Goal: Task Accomplishment & Management: Complete application form

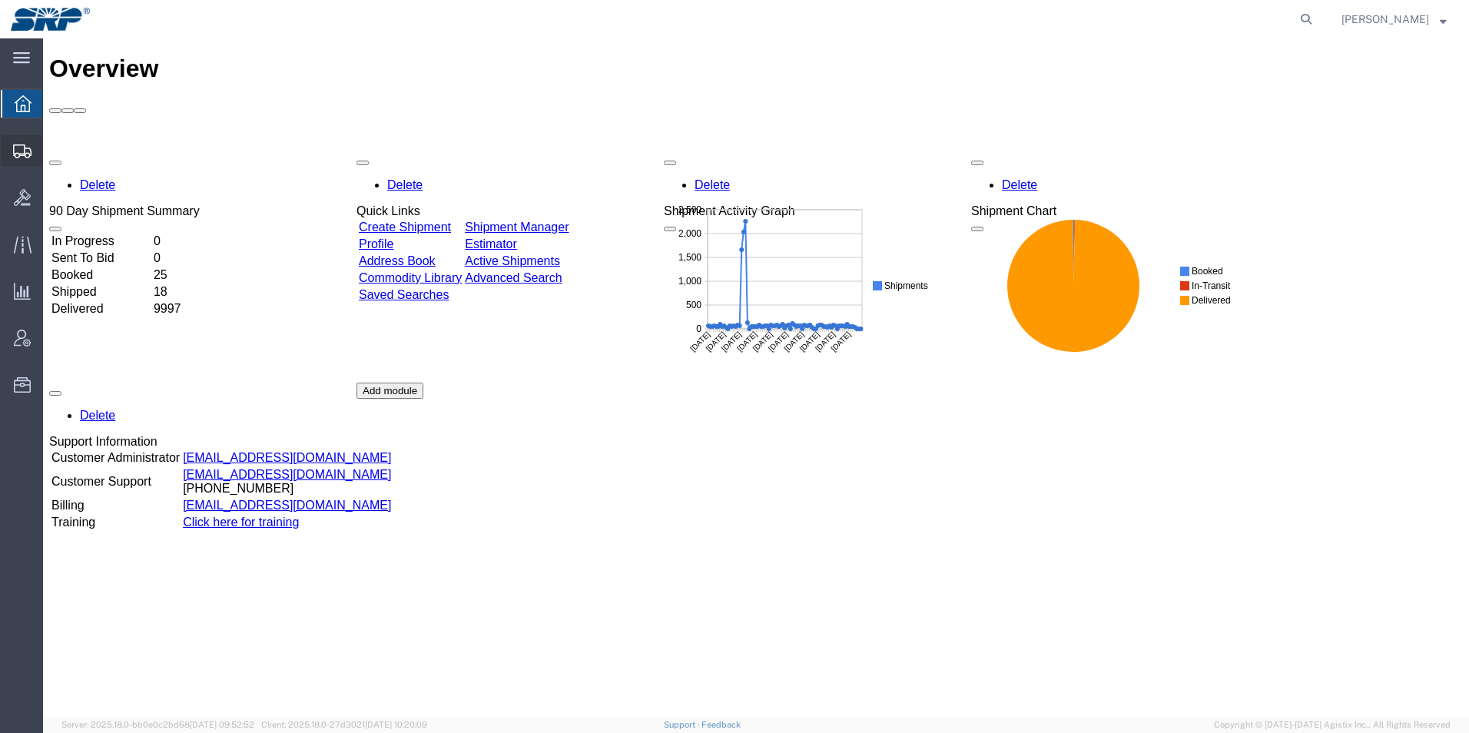
click at [22, 148] on icon at bounding box center [22, 151] width 18 height 14
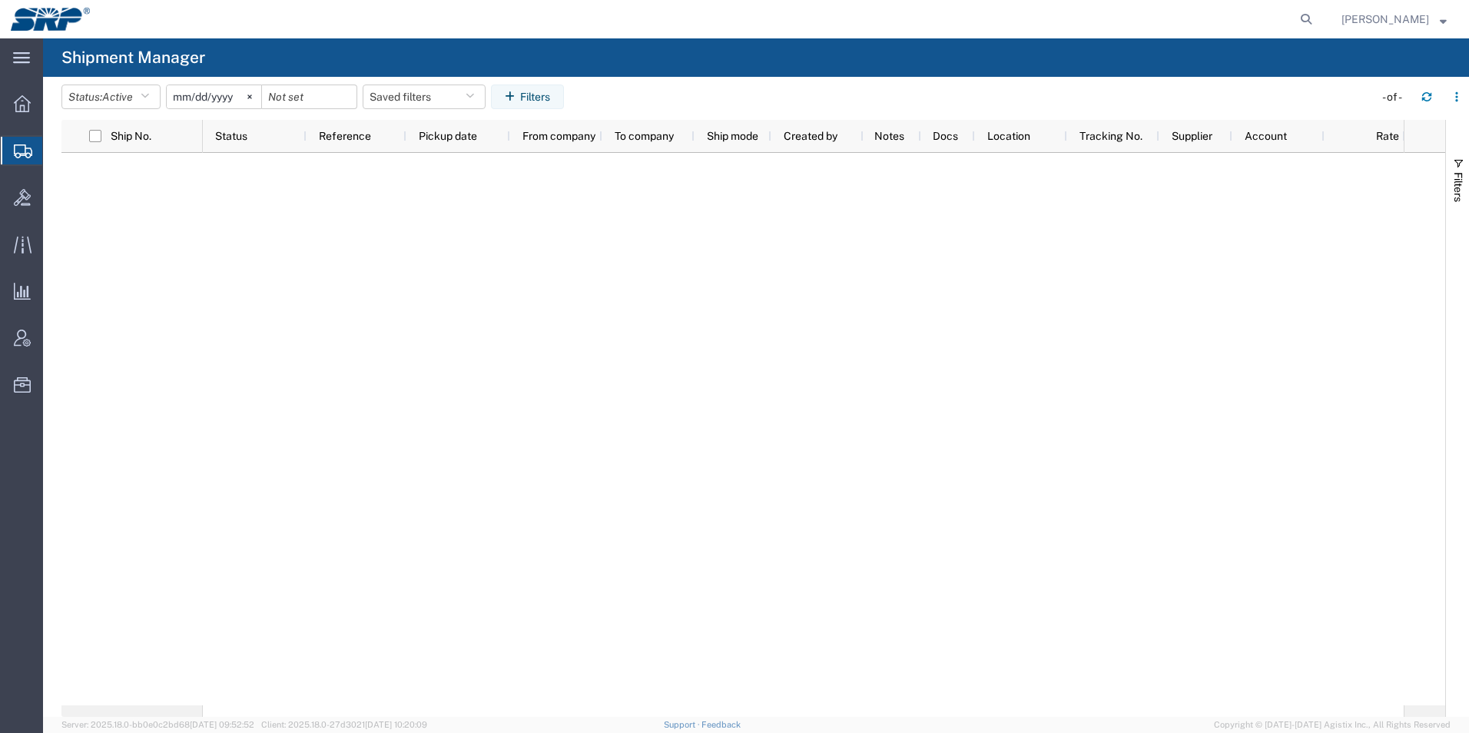
click at [1090, 412] on div at bounding box center [803, 429] width 1201 height 552
click at [0, 0] on span "Create Shipment" at bounding box center [0, 0] width 0 height 0
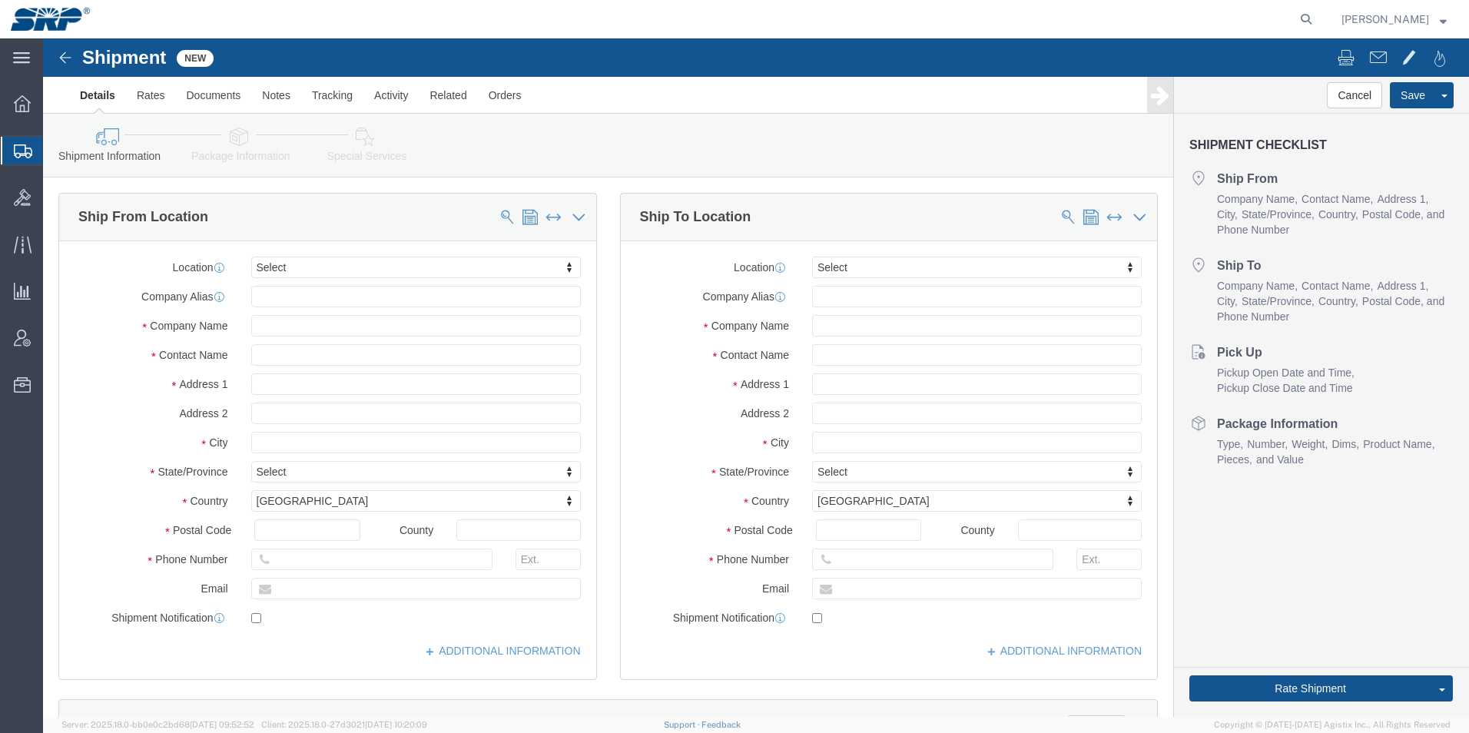
select select
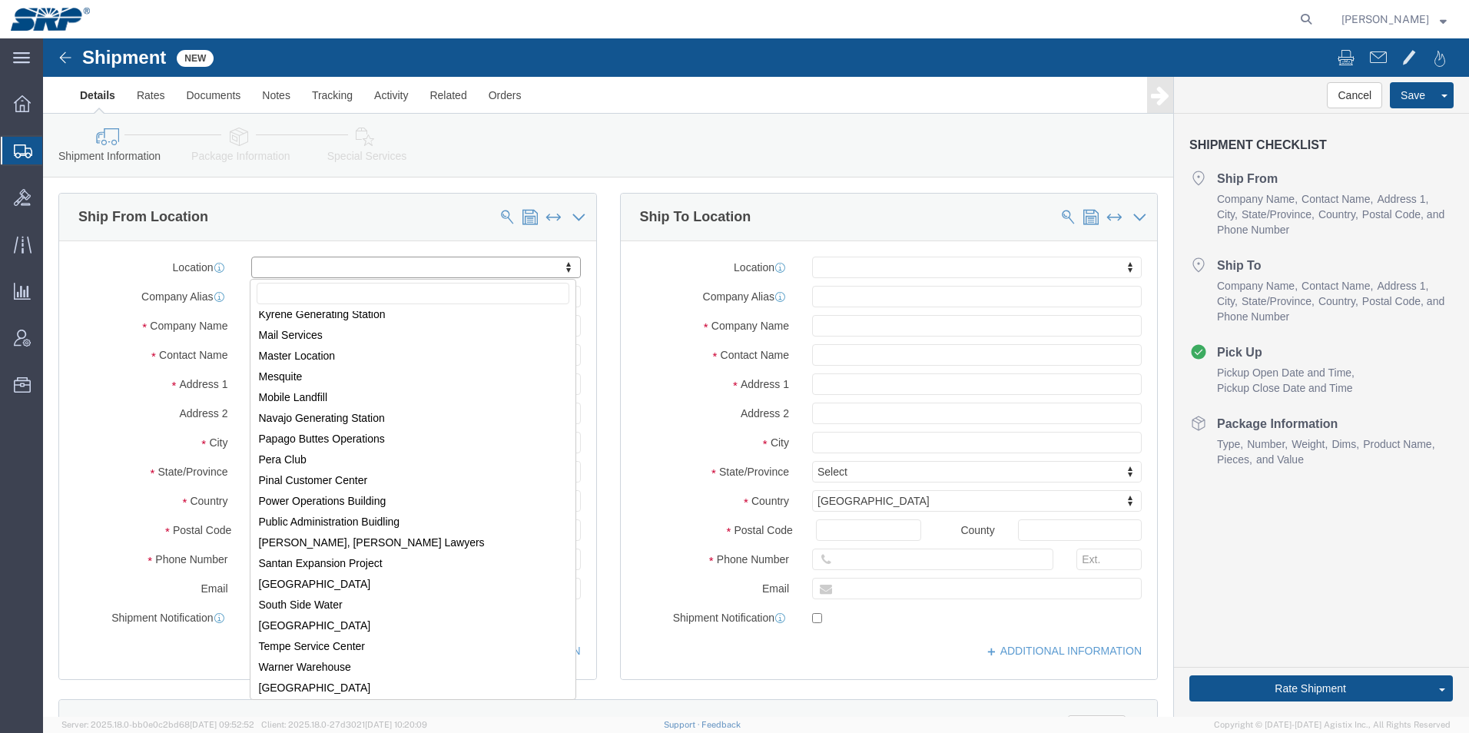
scroll to position [321, 0]
select select "54813"
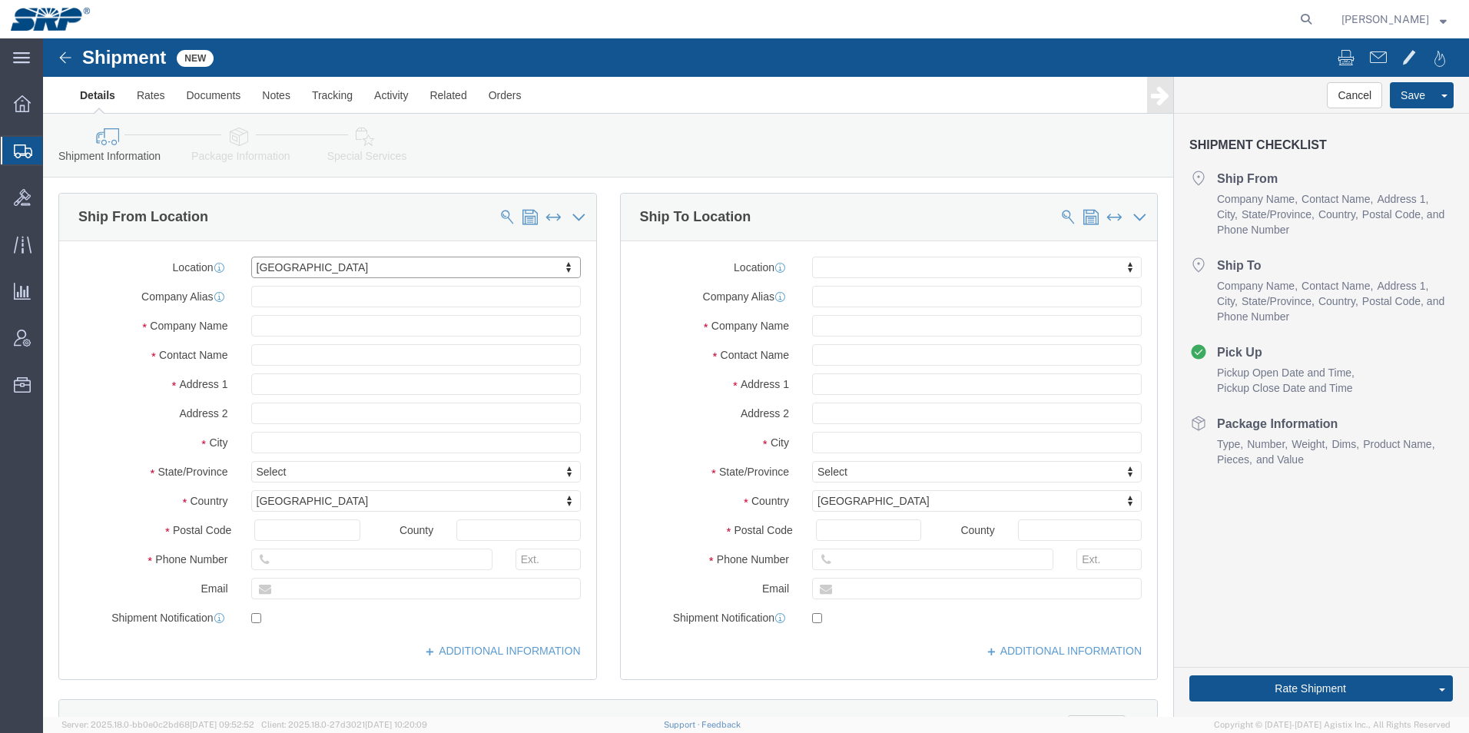
select select "AZ"
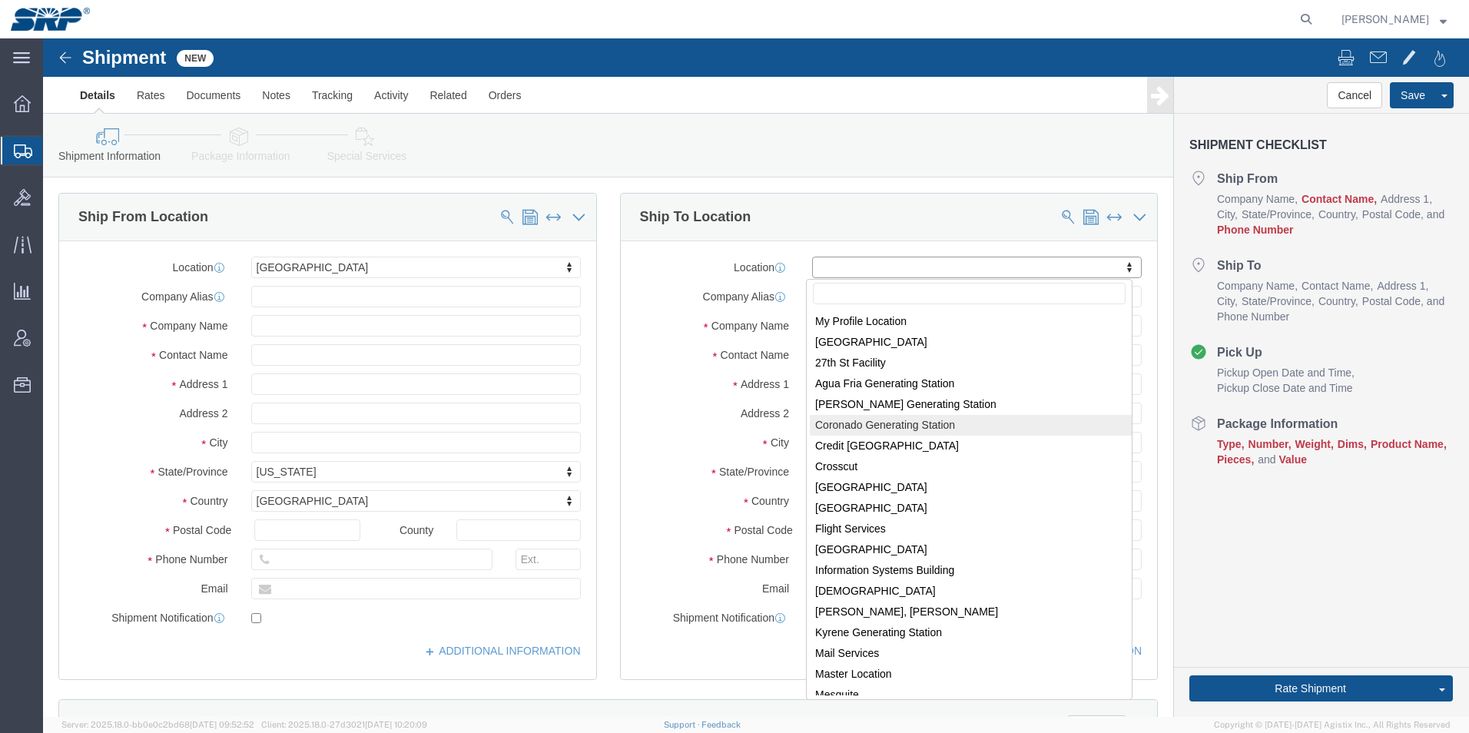
select select "54827"
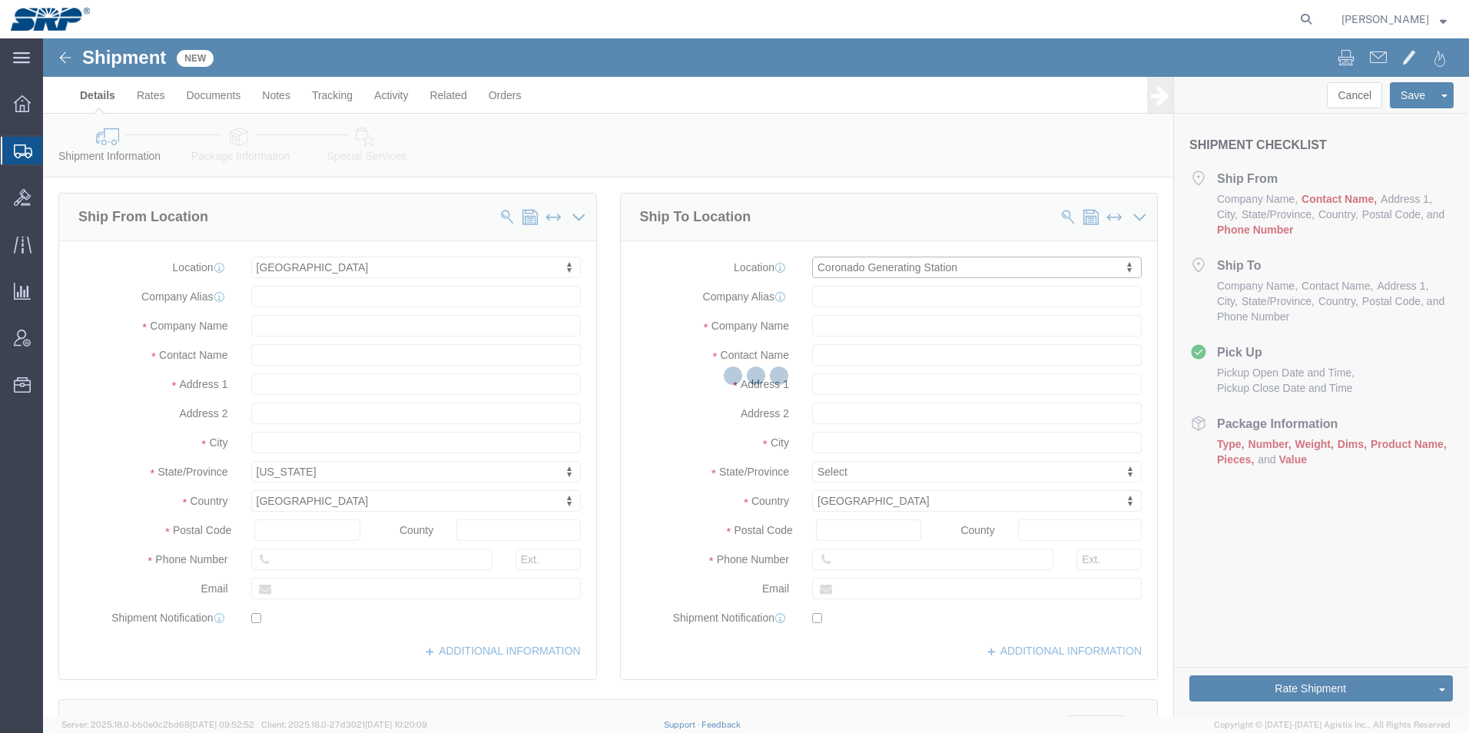
select select "AZ"
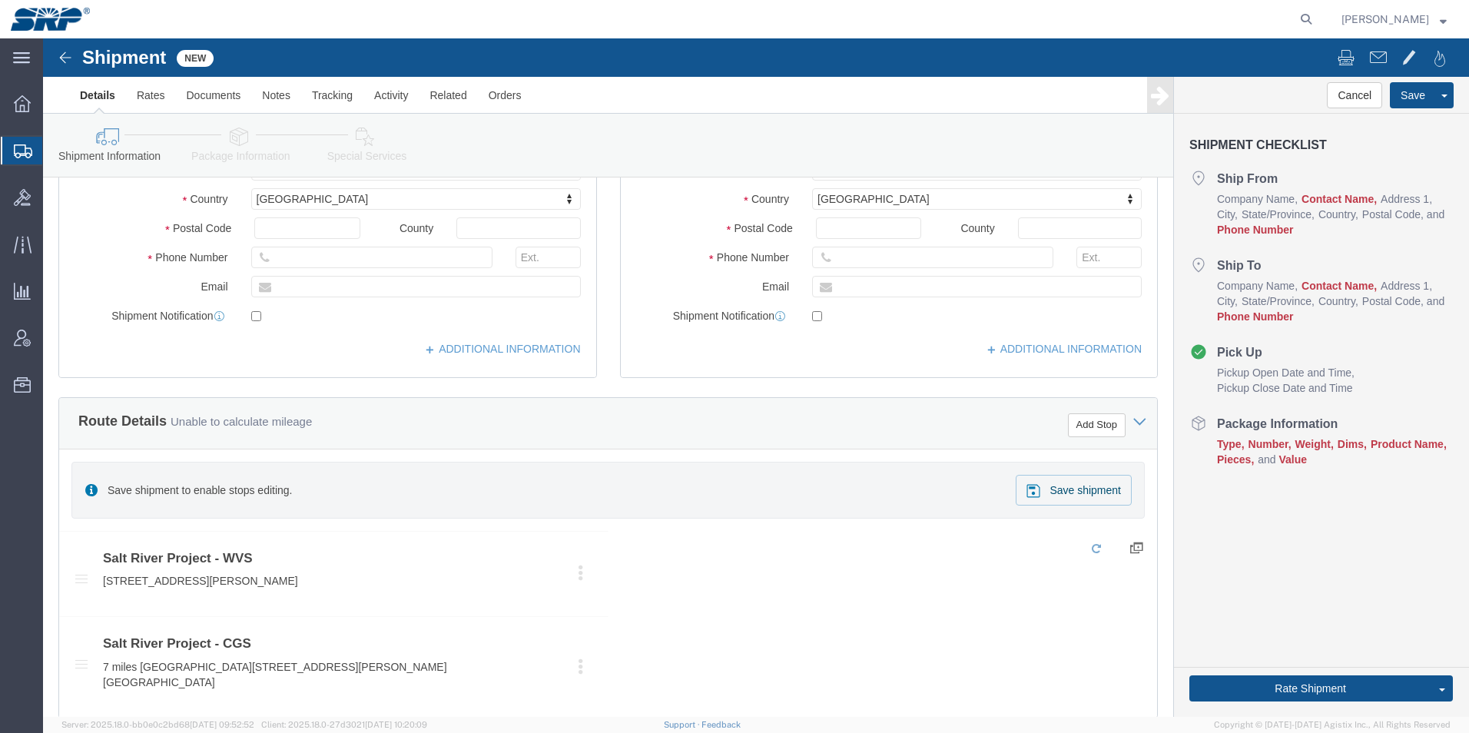
scroll to position [307, 0]
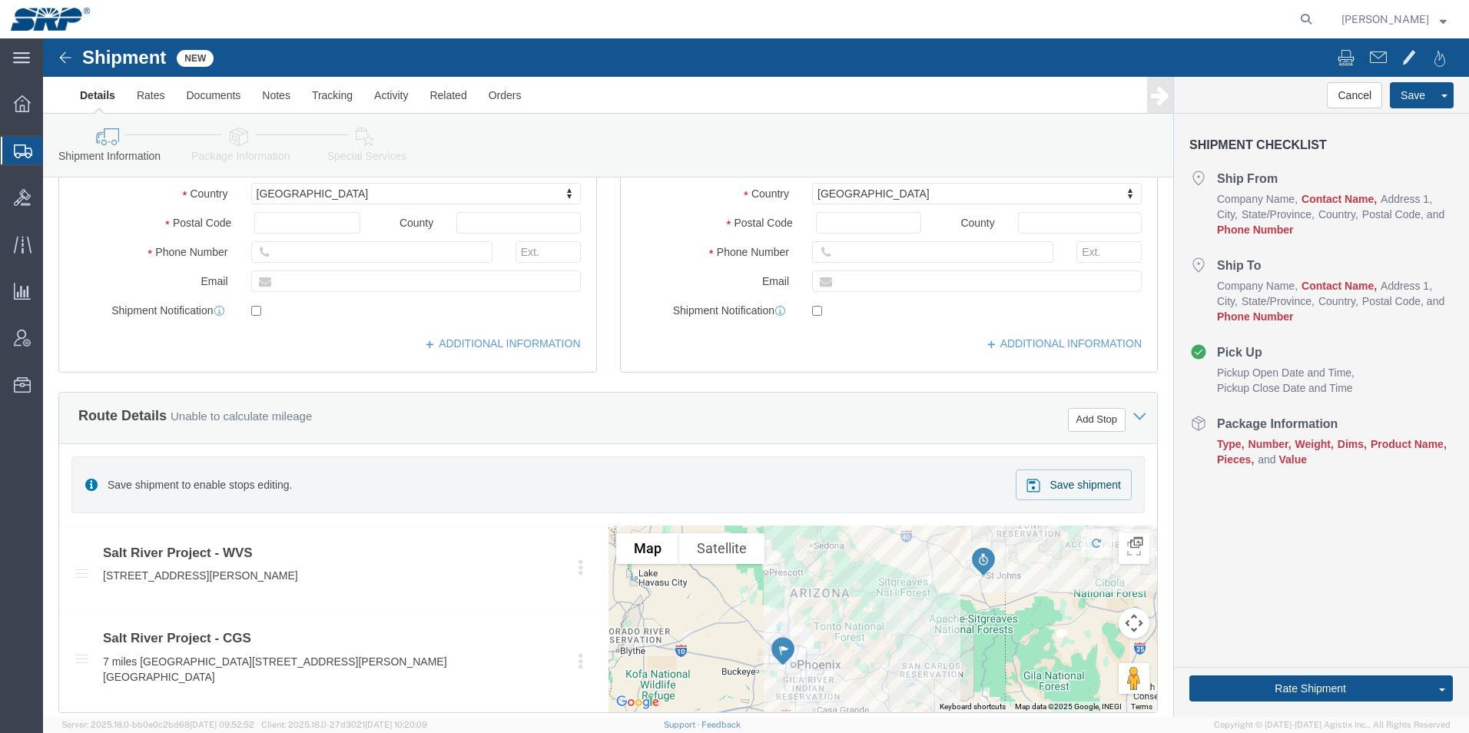
click div "ADDITIONAL INFORMATION"
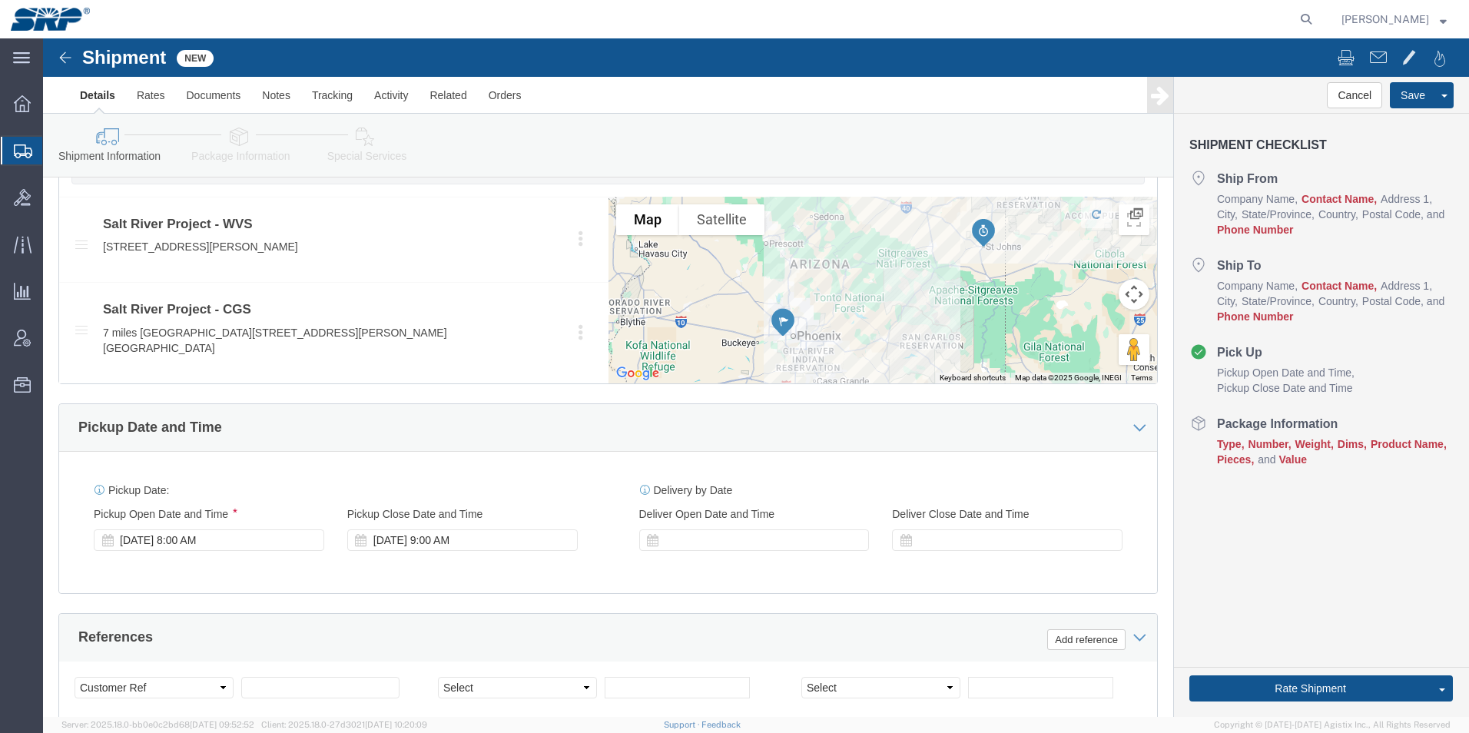
scroll to position [691, 0]
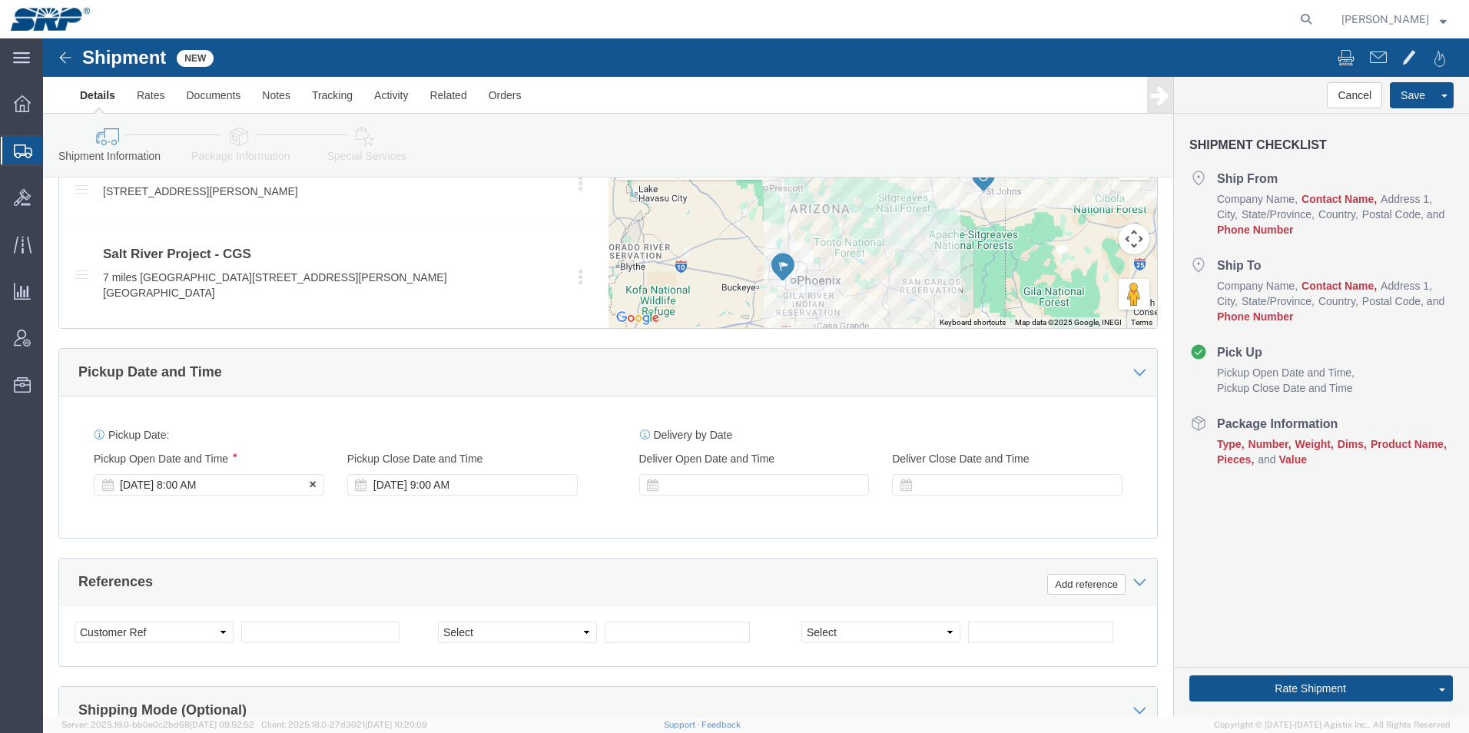
click div "[DATE] 8:00 AM"
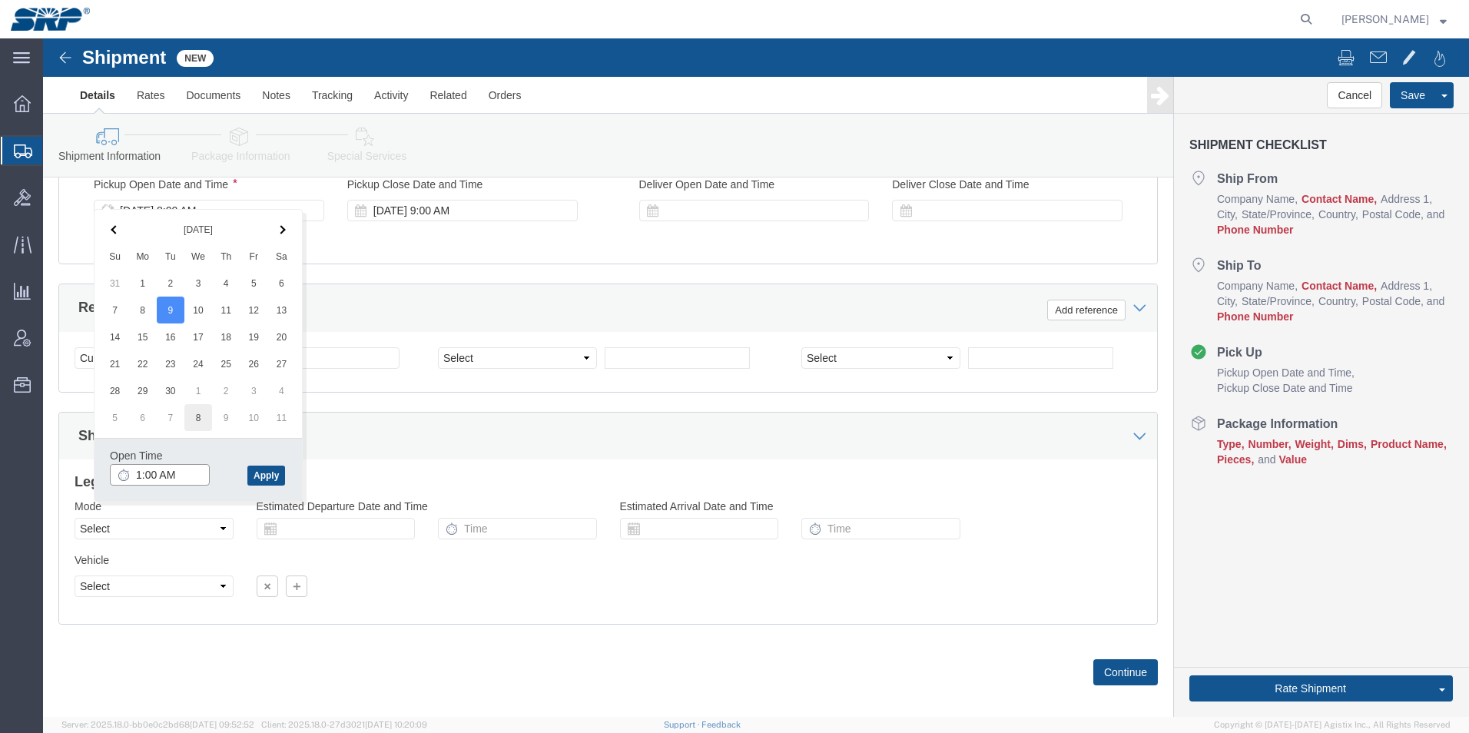
type input "10:00 AM"
click button "Apply"
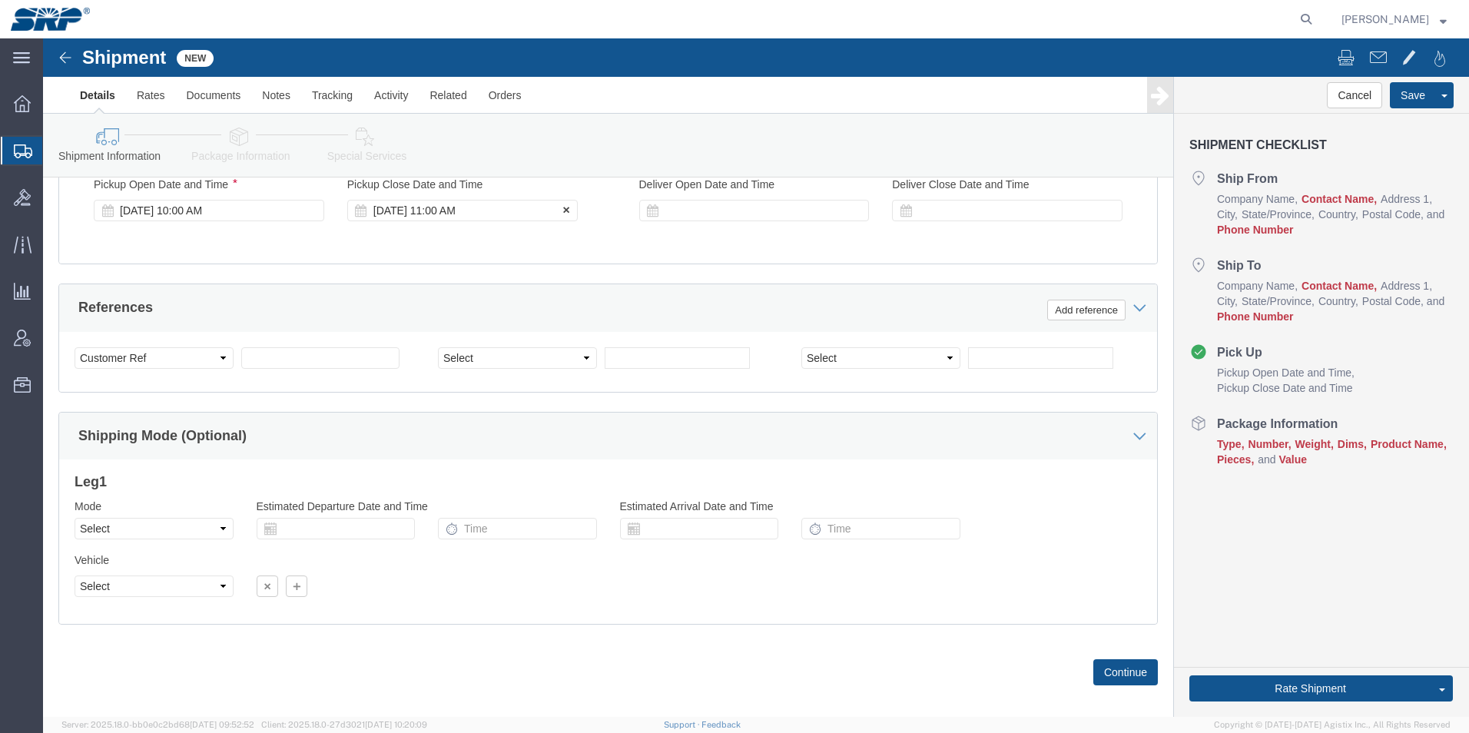
click div "[DATE] 11:00 AM"
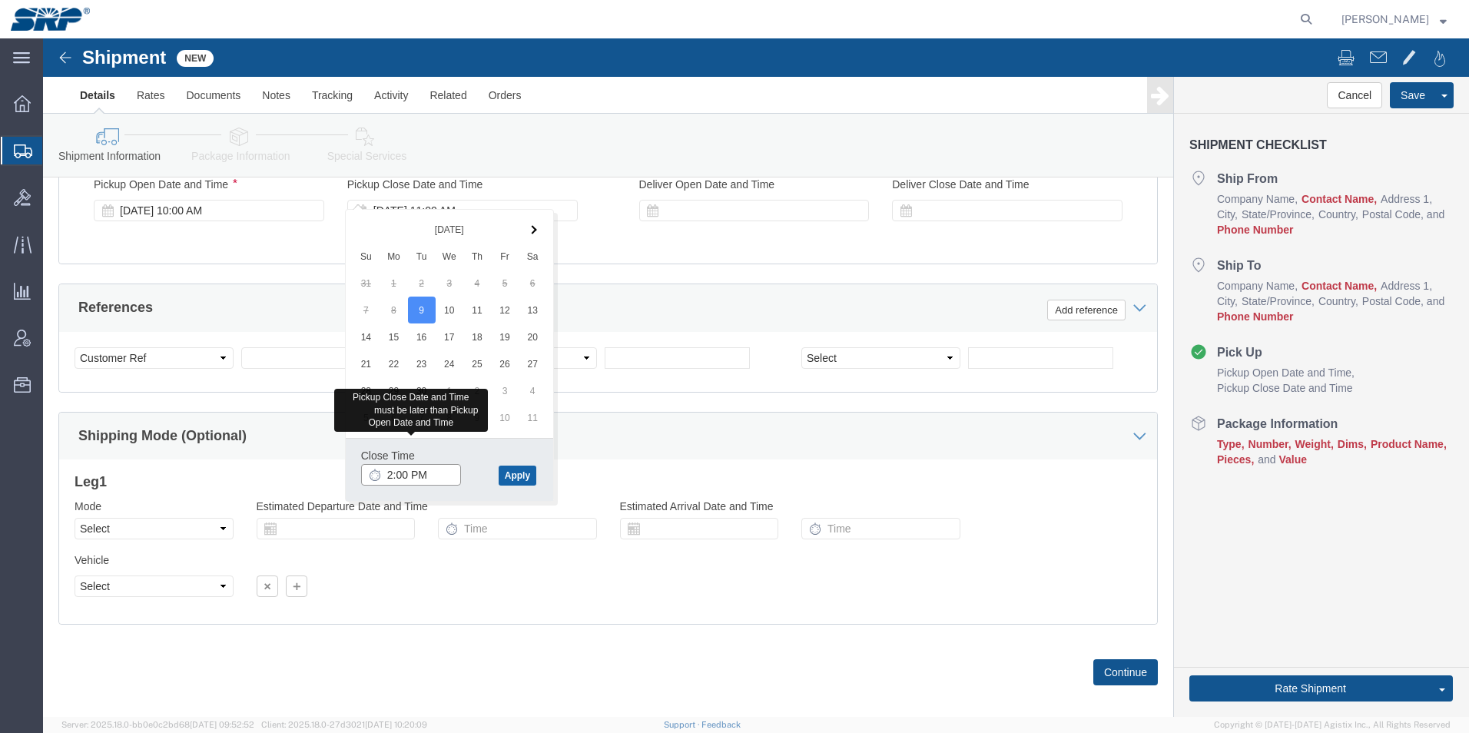
type input "2:00 PM"
click button "Apply"
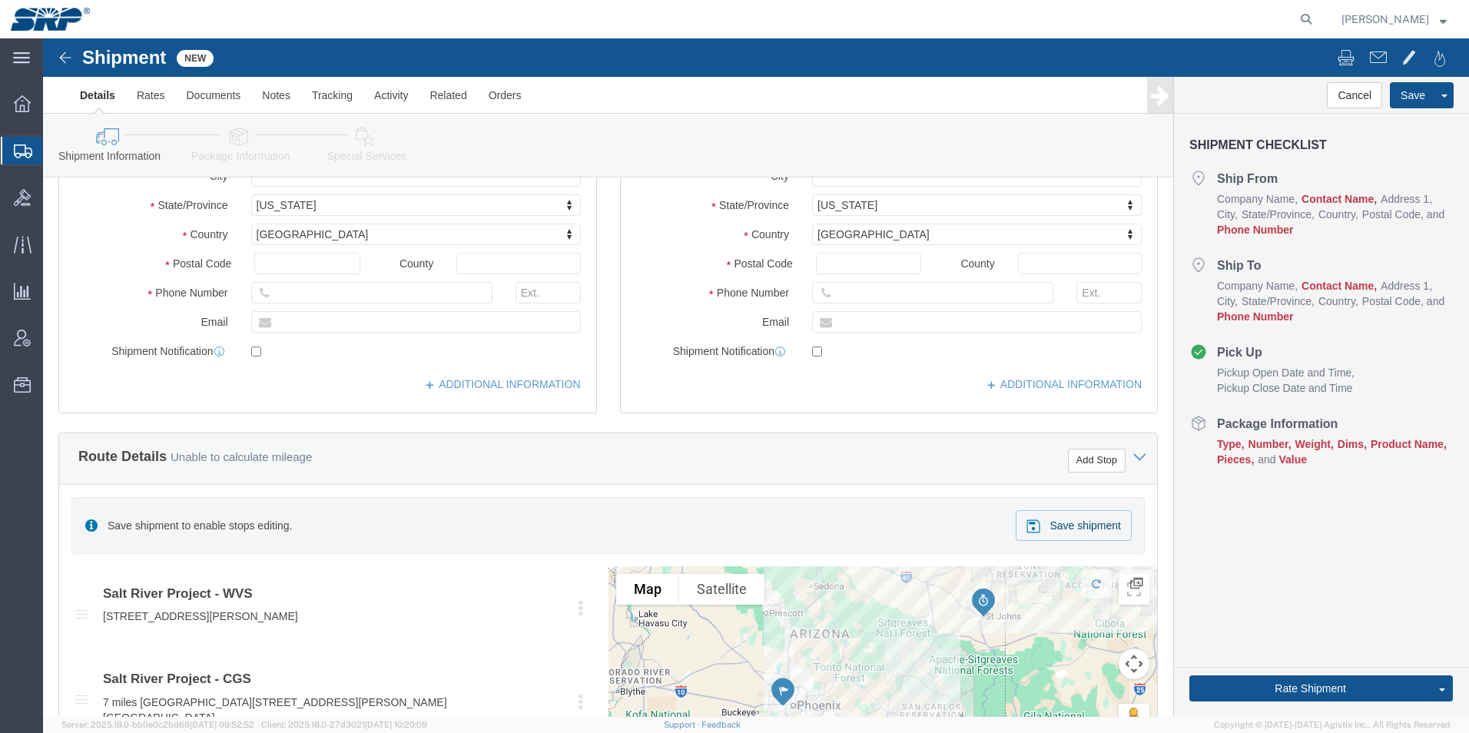
scroll to position [44, 0]
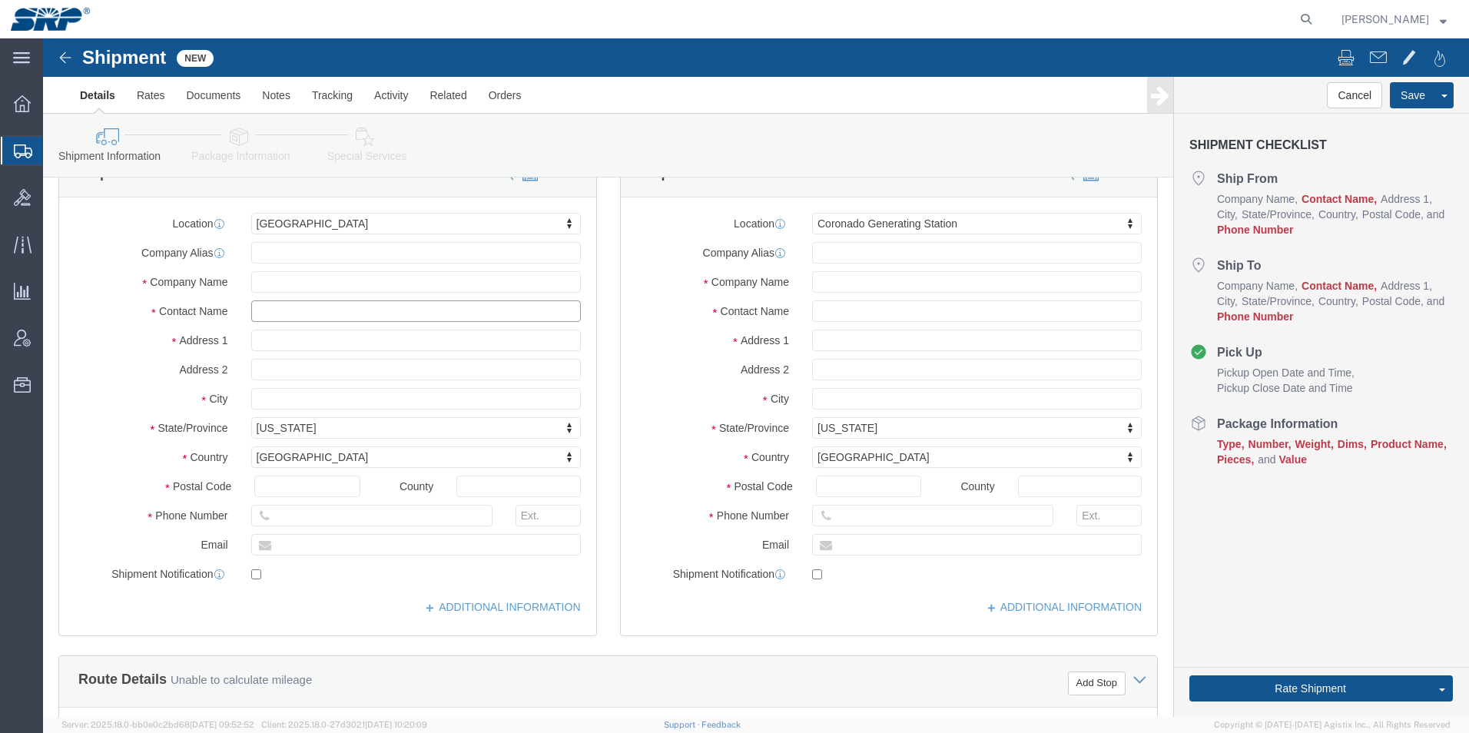
click input "text"
type input "[PERSON_NAME]"
click div "Postal Code"
click input "text"
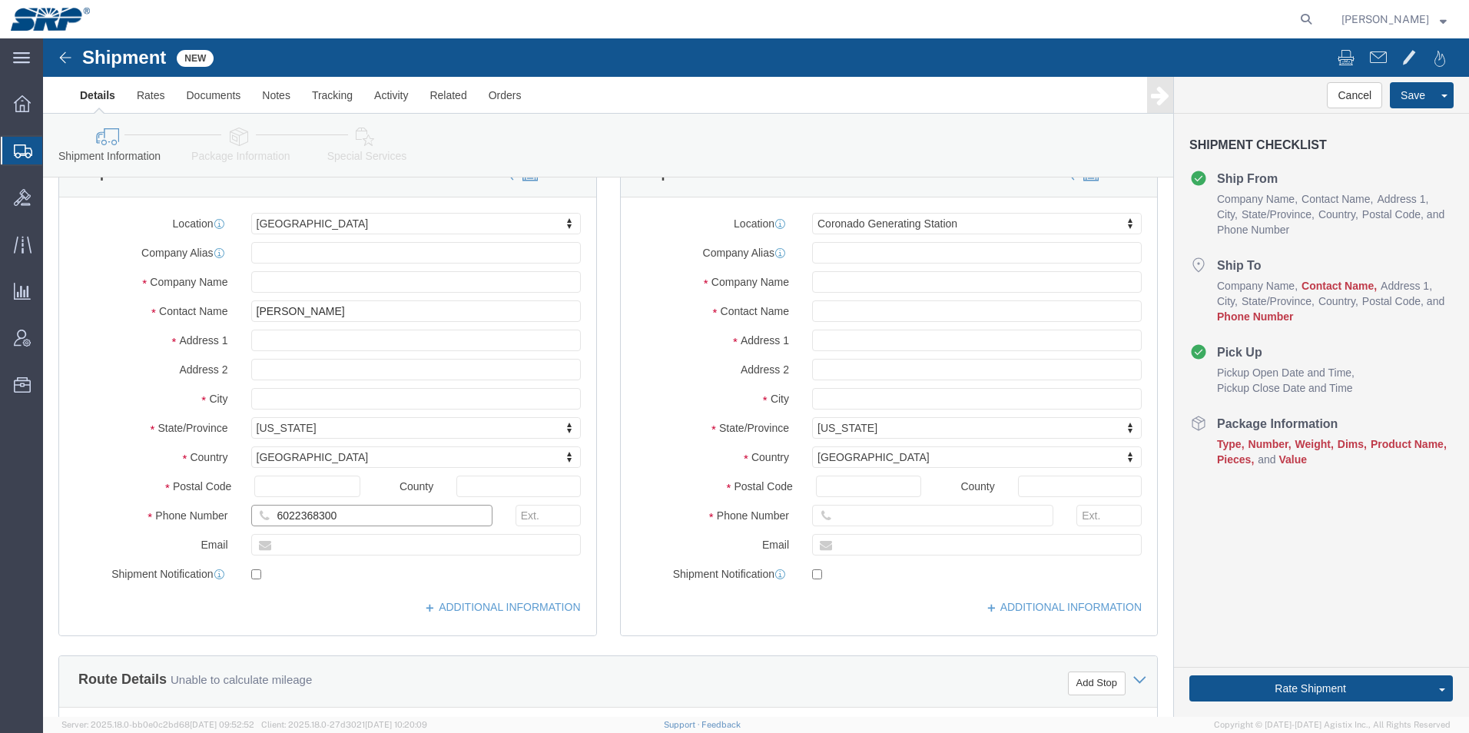
type input "6022368300"
click input "text"
type input "Warehouse"
click input "text"
type input "6"
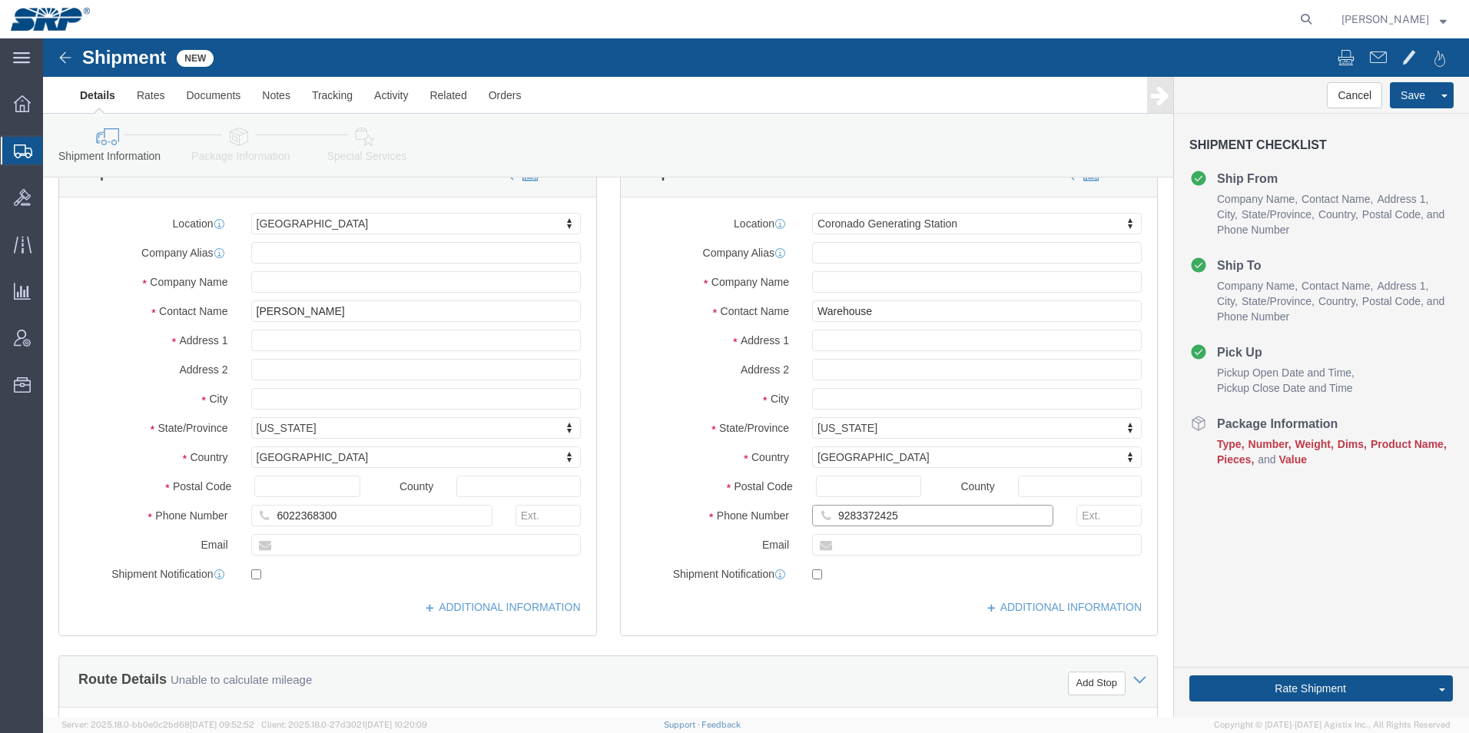
drag, startPoint x: 859, startPoint y: 480, endPoint x: 828, endPoint y: 478, distance: 30.8
click input "9283372425"
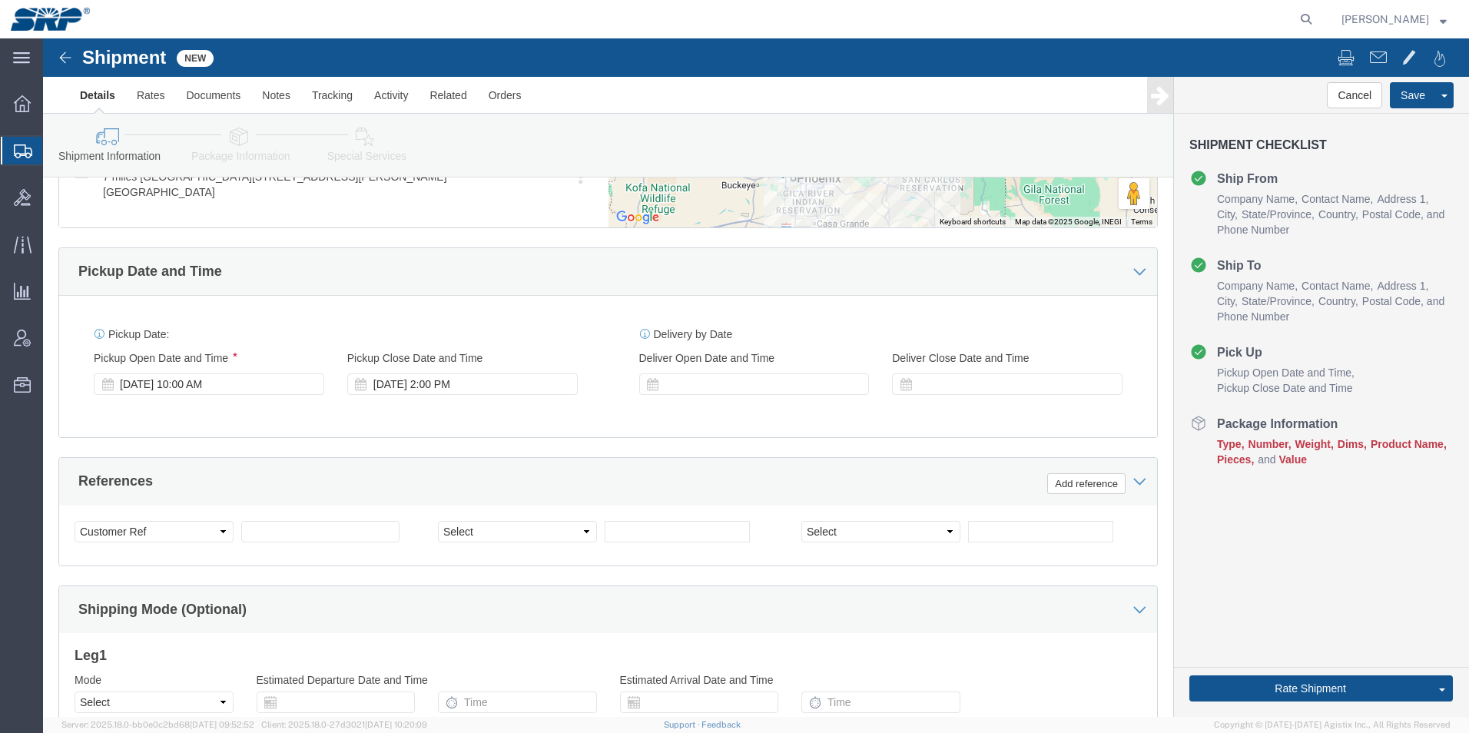
scroll to position [966, 0]
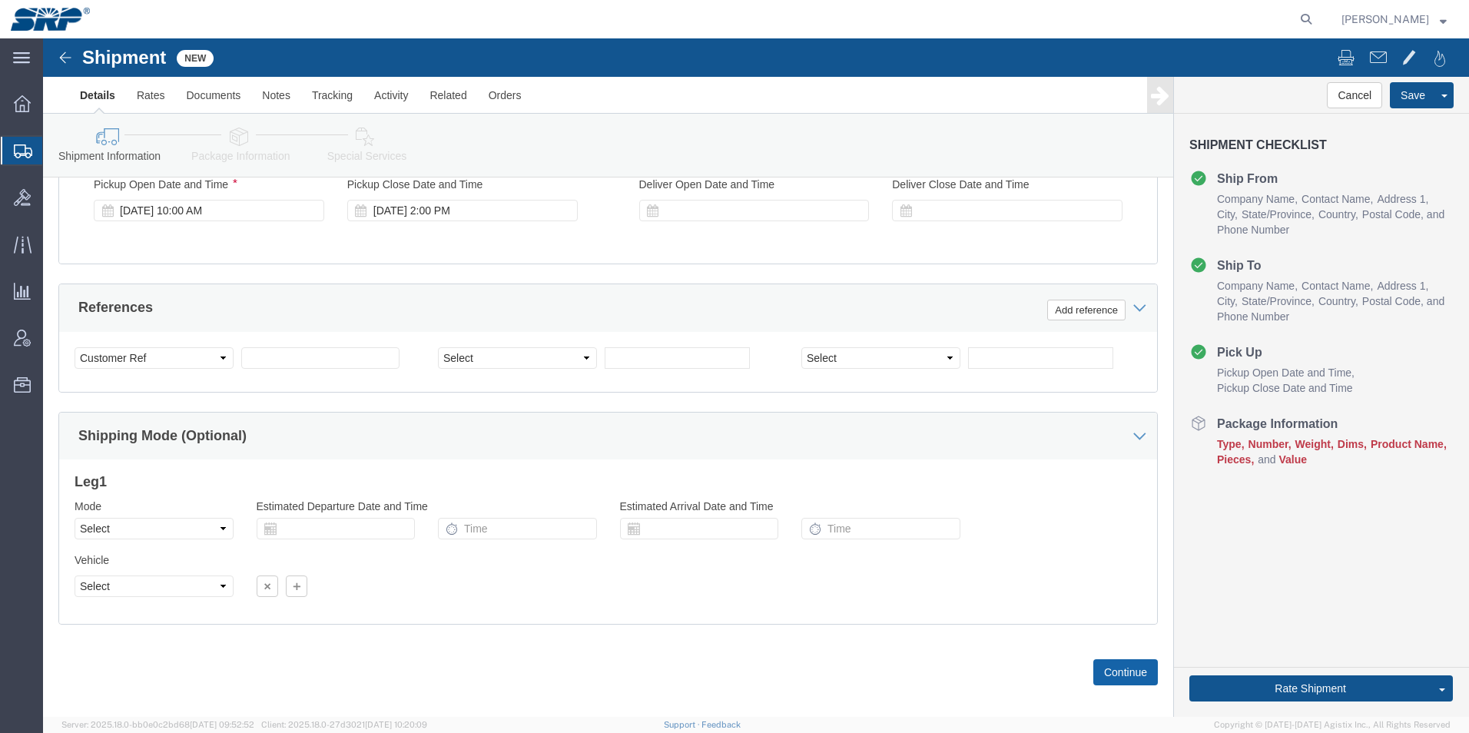
type input "9283375626"
click button "Continue"
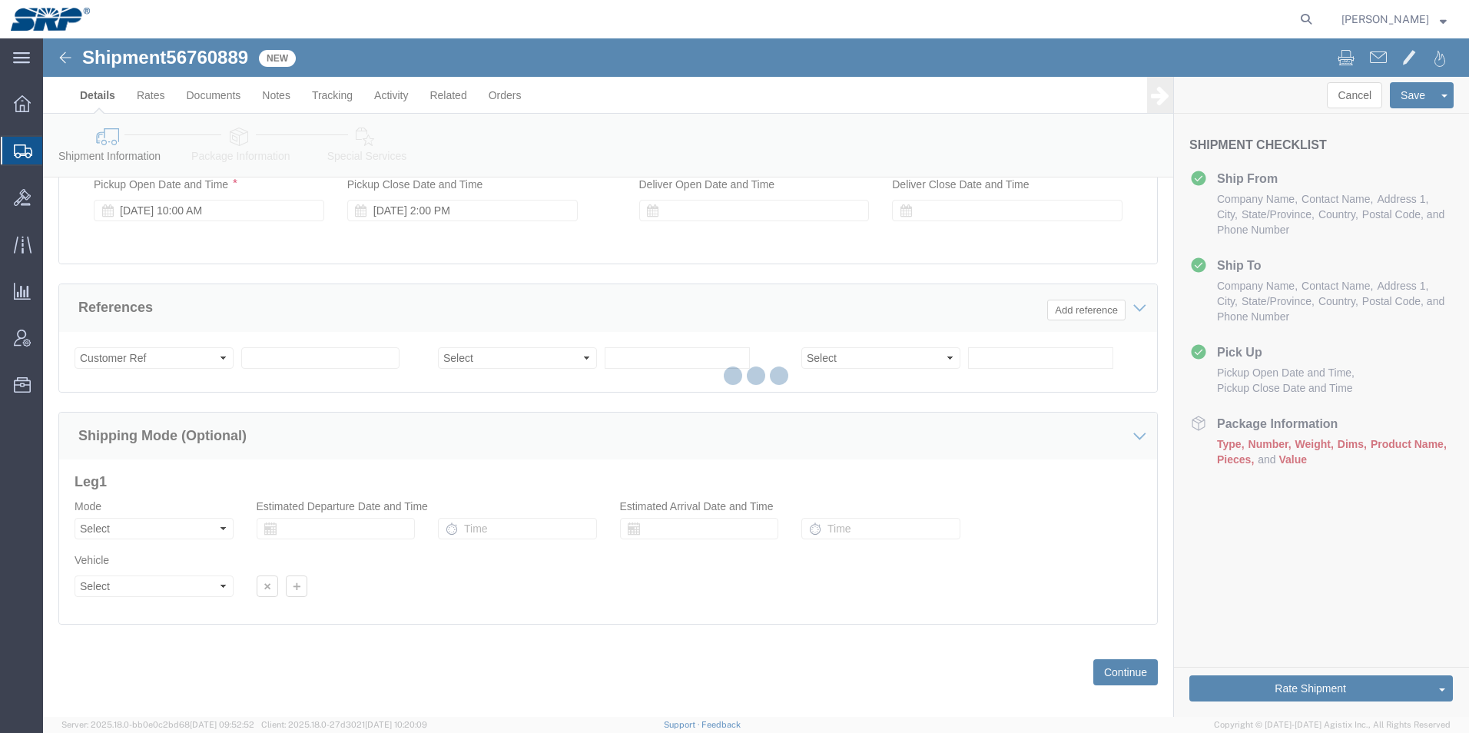
select select "54813"
select select "54827"
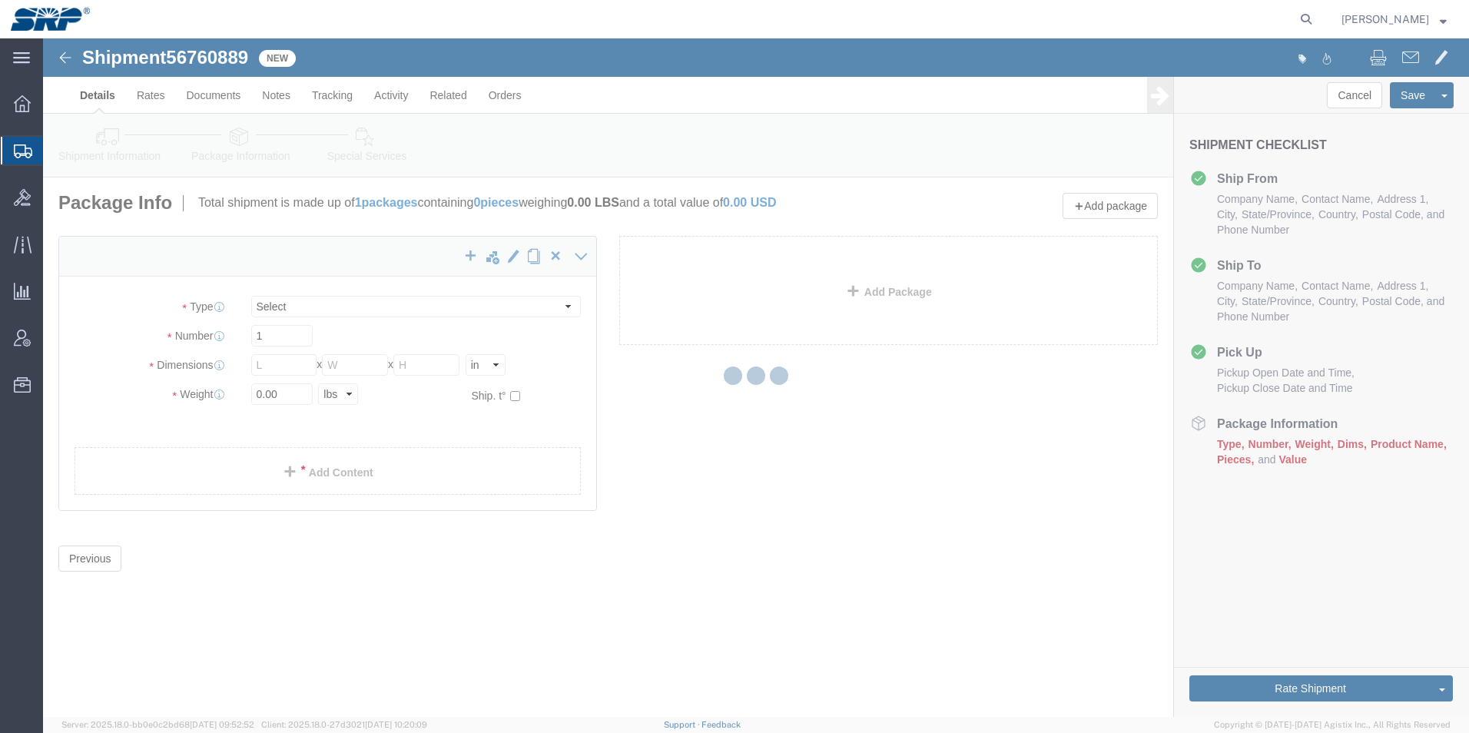
select select "CBOX"
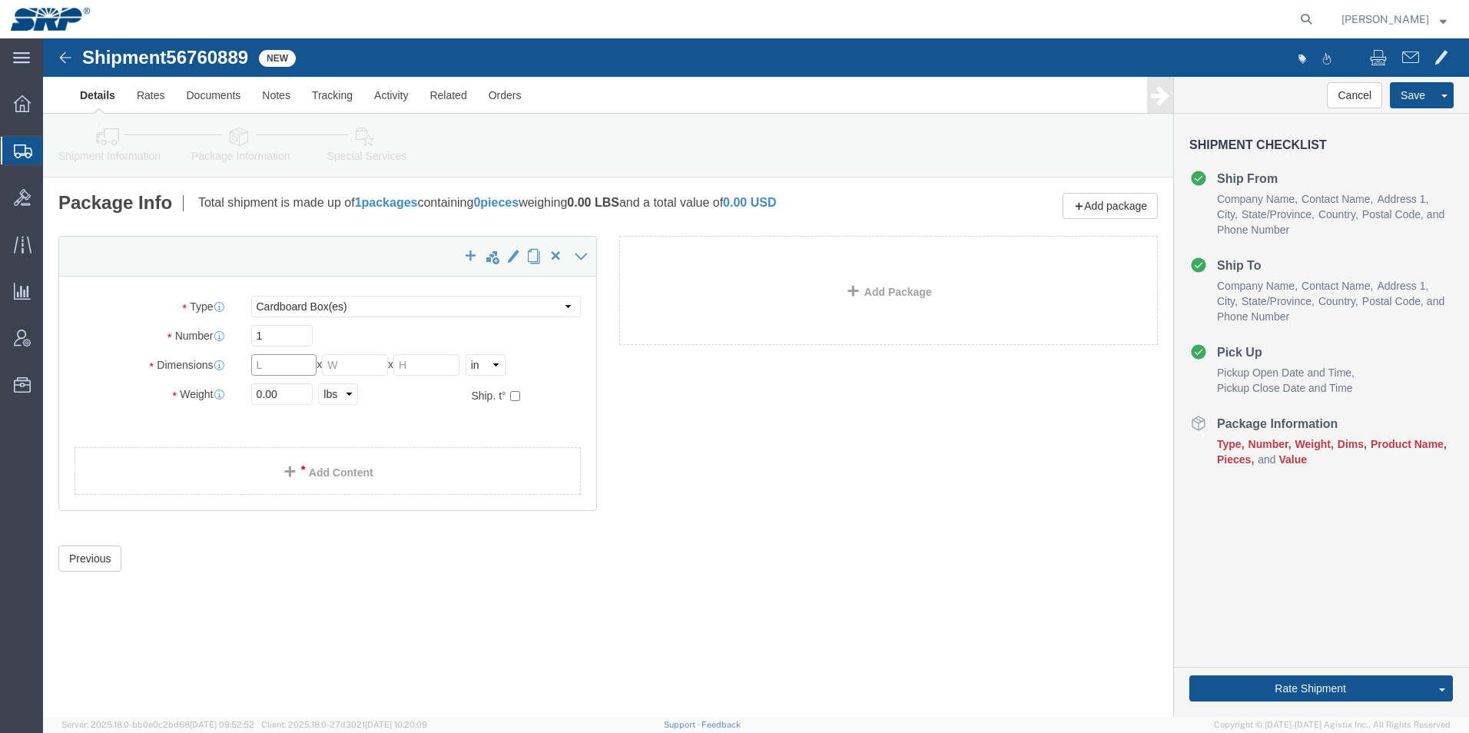
drag, startPoint x: 227, startPoint y: 330, endPoint x: 134, endPoint y: 307, distance: 96.3
click div "Package Type Select Bale(s) Basket(s) Bolt(s) Bottle(s) Buckets Bulk Bundle(s) …"
type input "22"
type input "16"
type input "8"
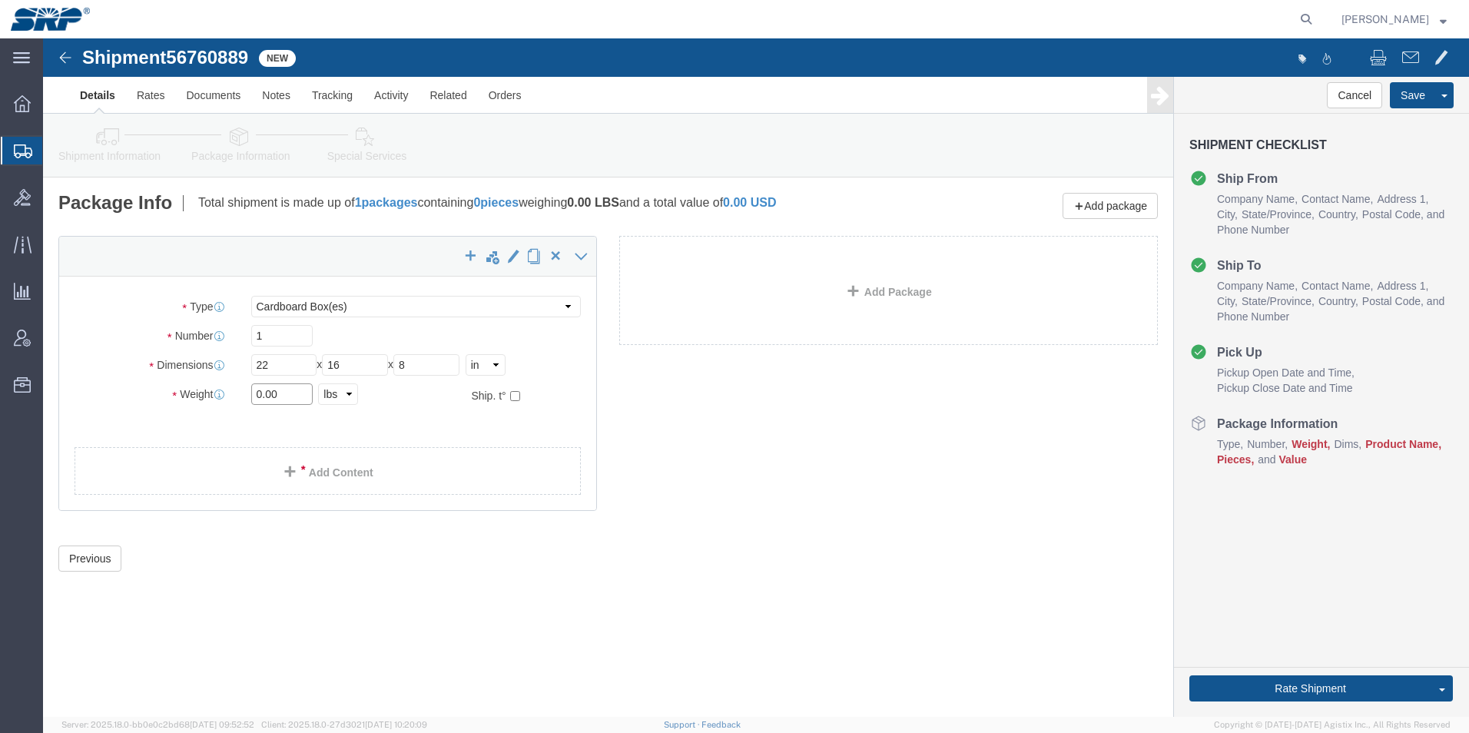
drag, startPoint x: 261, startPoint y: 351, endPoint x: 28, endPoint y: 350, distance: 232.8
click div "Weight 0.00 Select kgs lbs Ship. t°"
type input "16"
click link "Add Content"
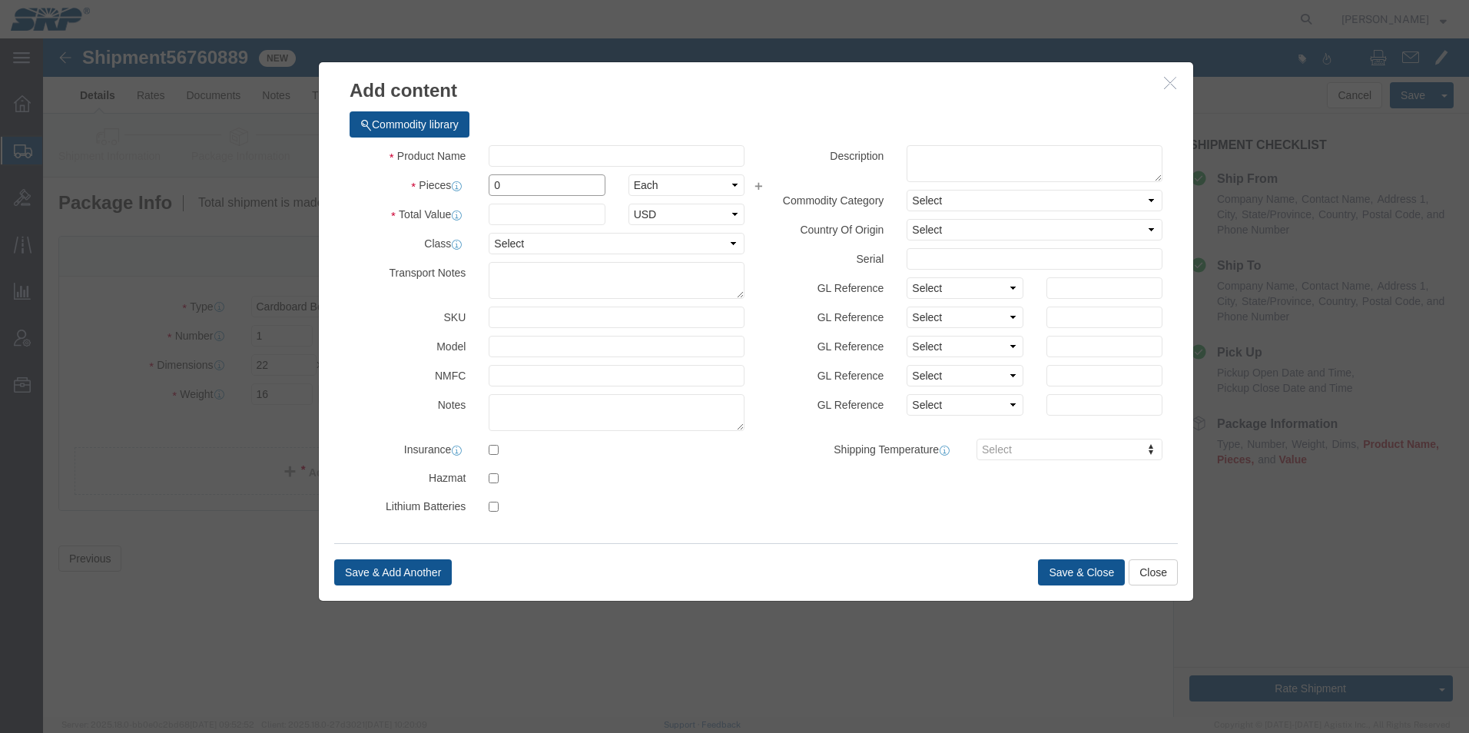
drag, startPoint x: 472, startPoint y: 146, endPoint x: 264, endPoint y: 127, distance: 209.1
click div "Add content Commodity library Product Name Pieces 0 Select Bag Barrels 100Board…"
type input "1"
click input "text"
type input "1000"
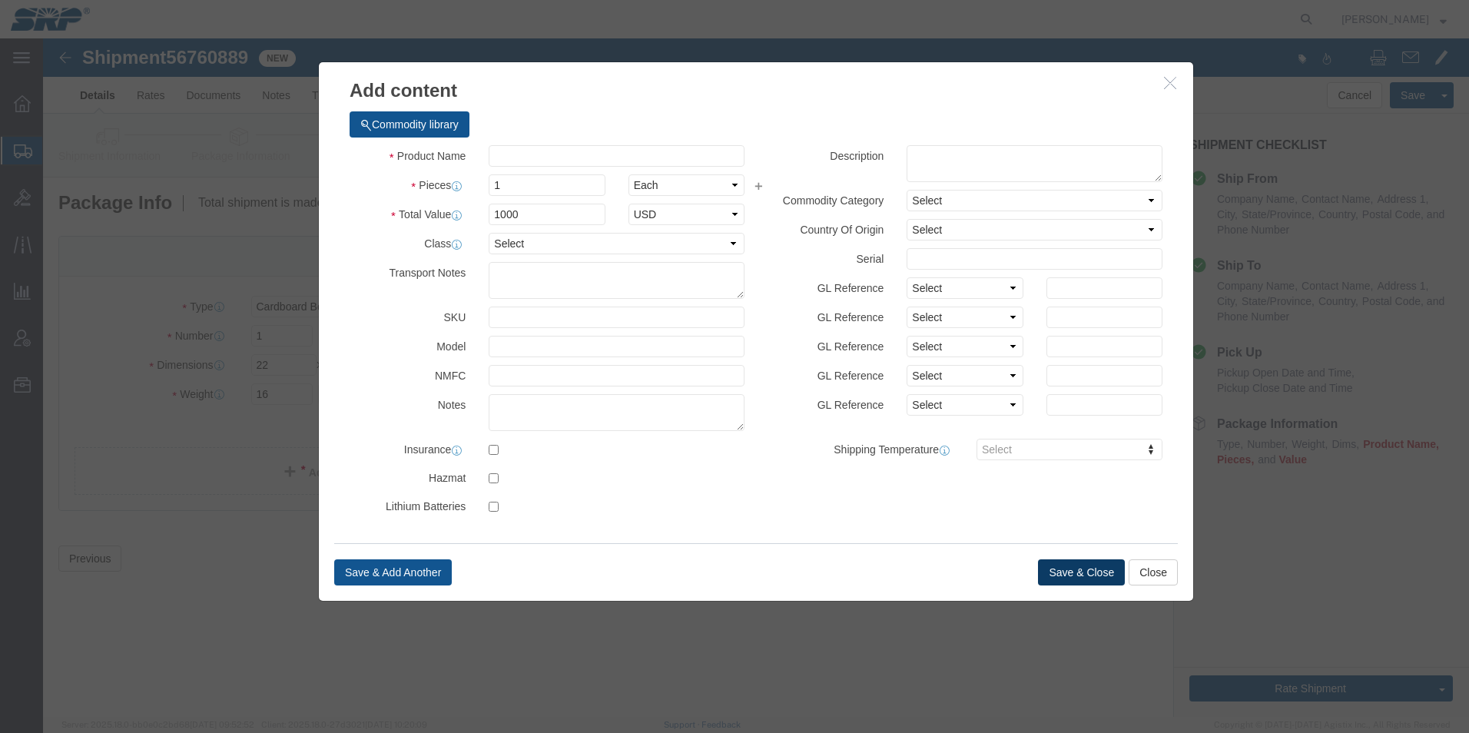
click button "Save & Close"
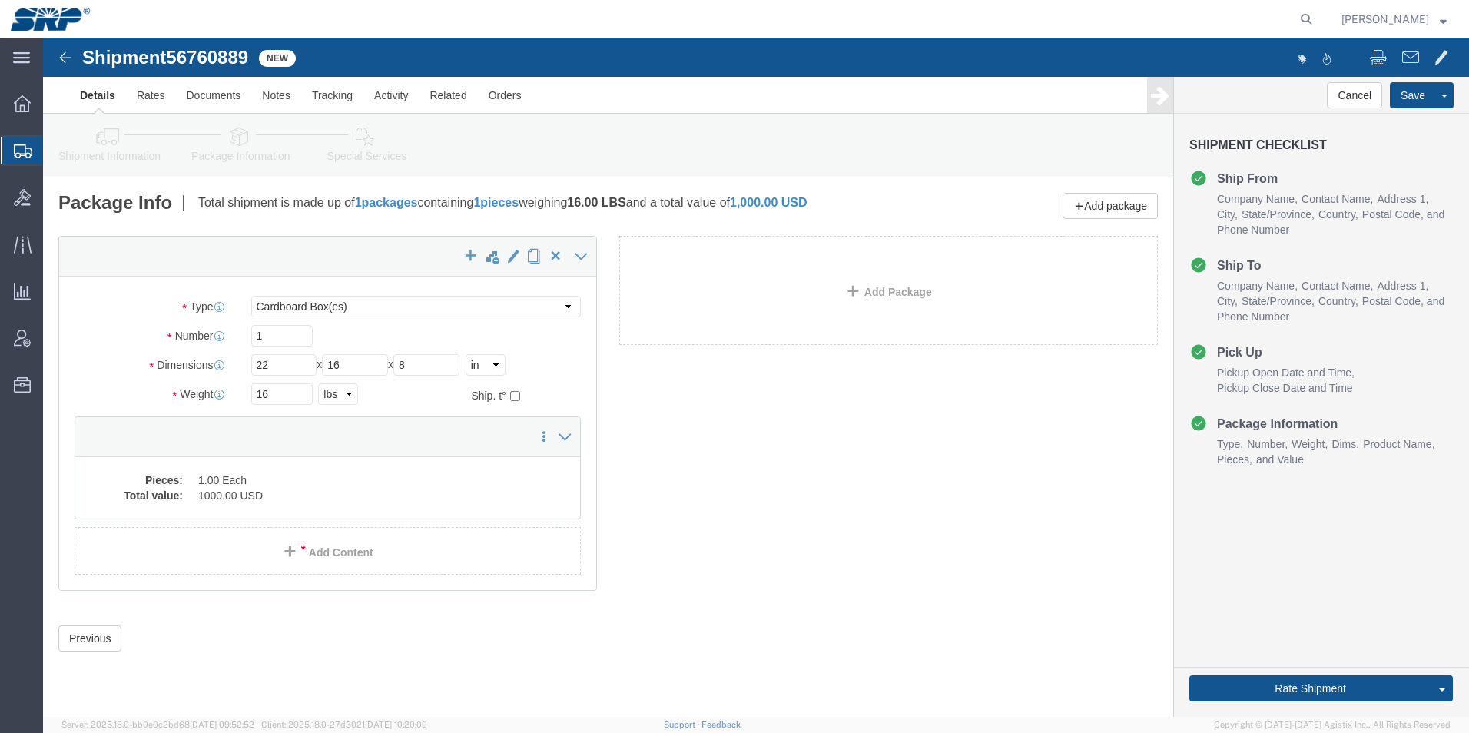
click icon
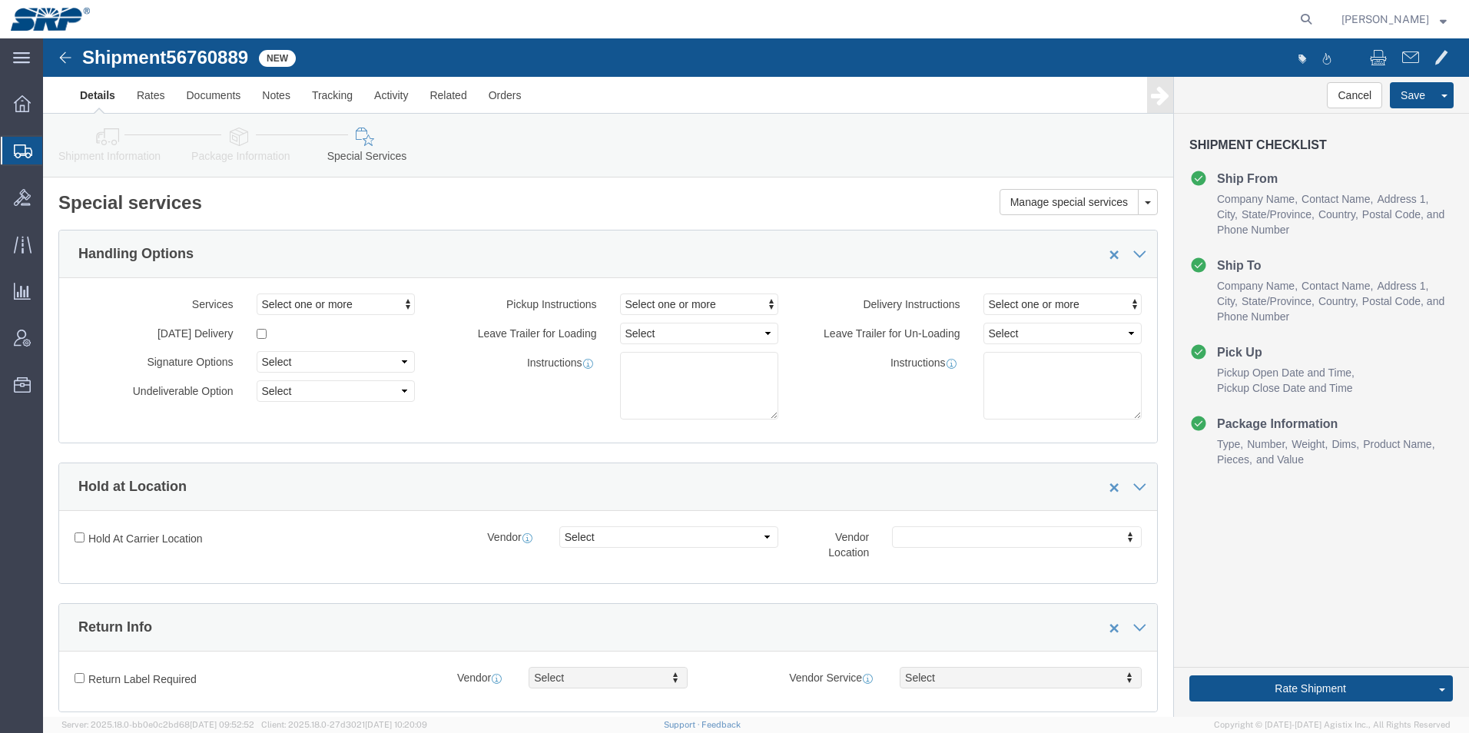
click link "Package Information"
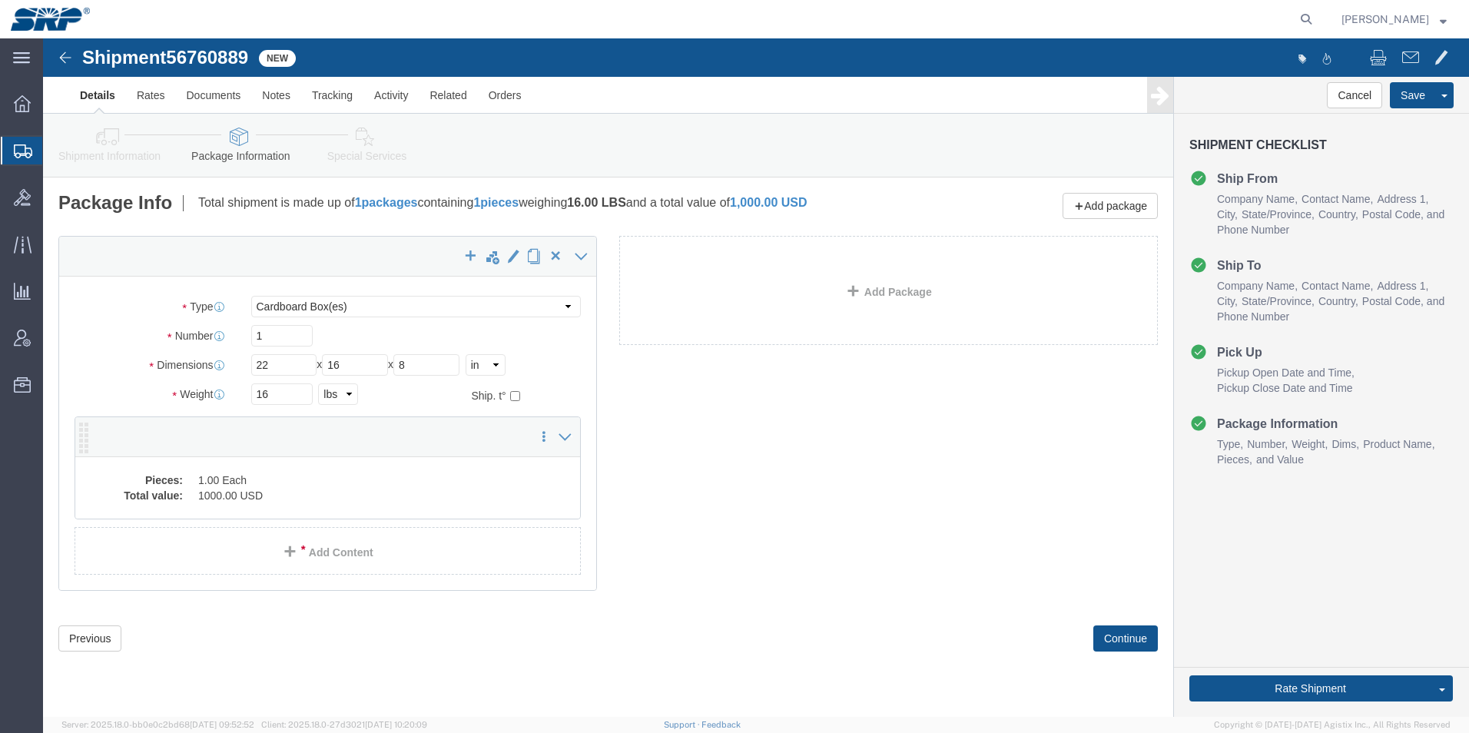
click dd "1000.00 USD"
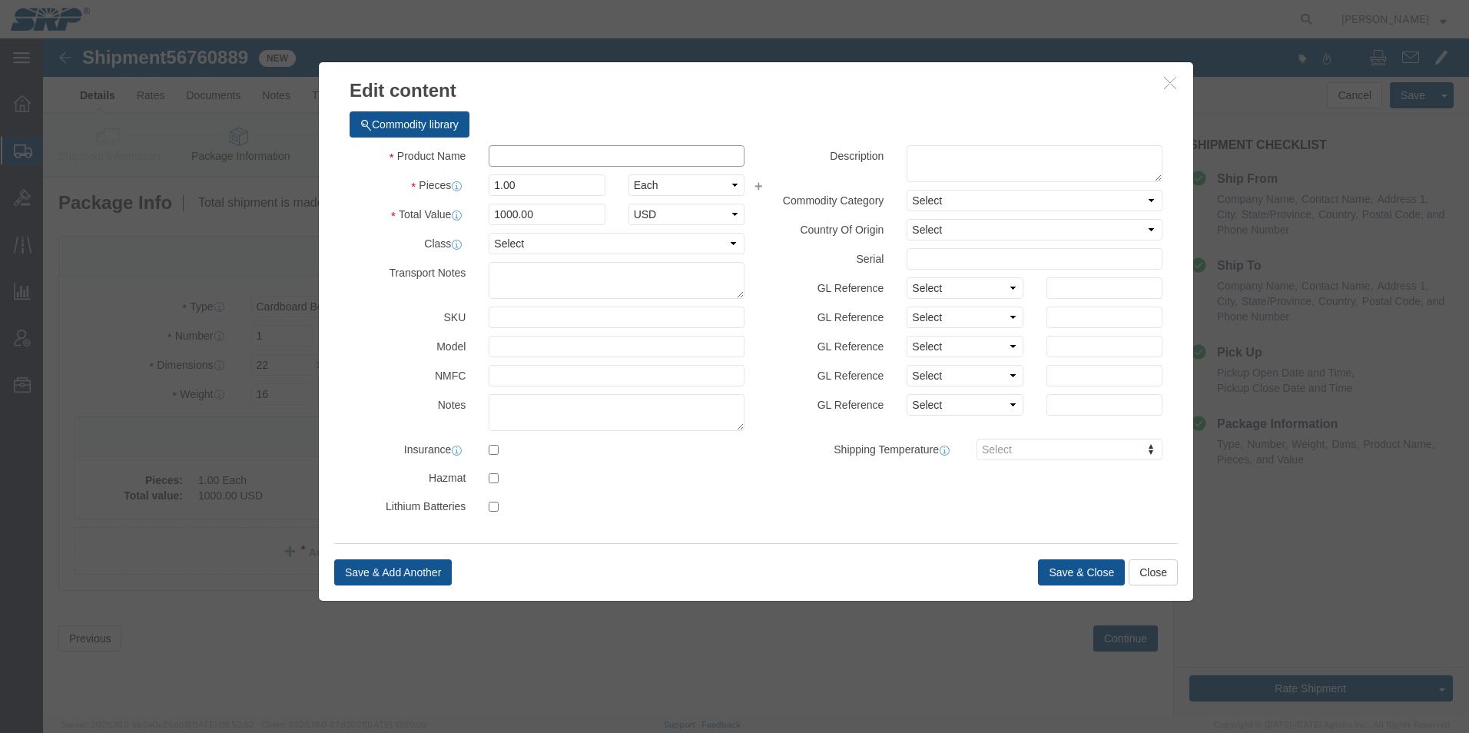
click input "text"
type input "Pump spray(non aerosol)"
click button "Save & Close"
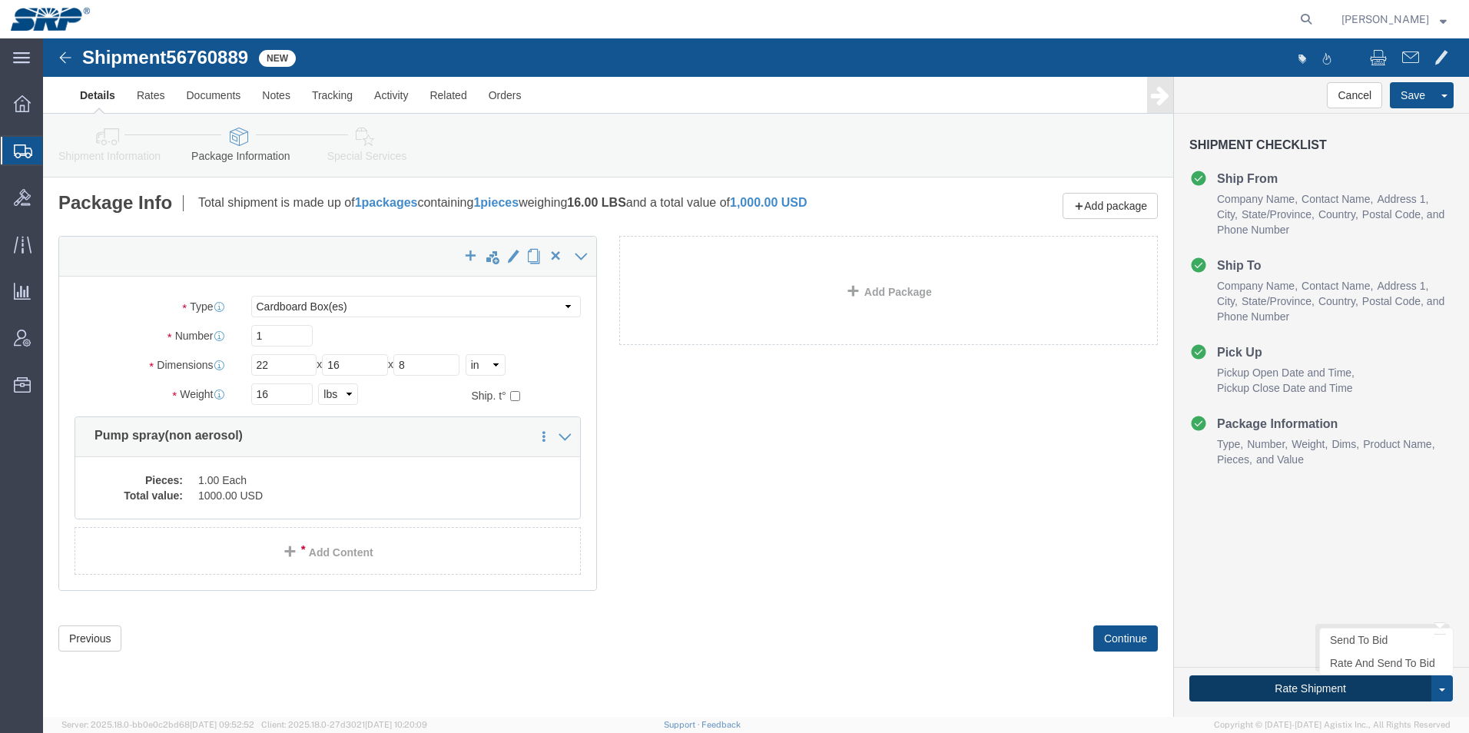
click button "Rate Shipment"
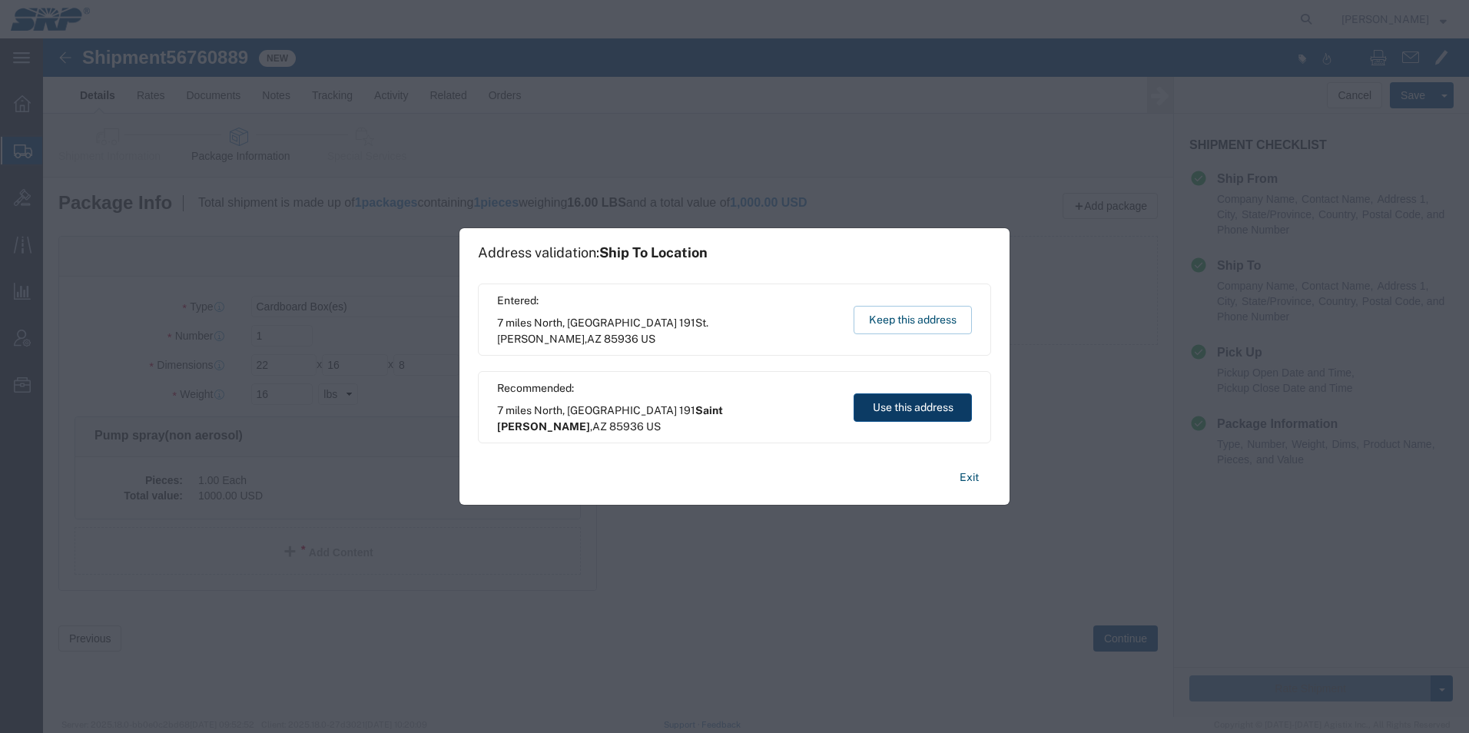
click at [933, 402] on button "Use this address" at bounding box center [912, 407] width 118 height 28
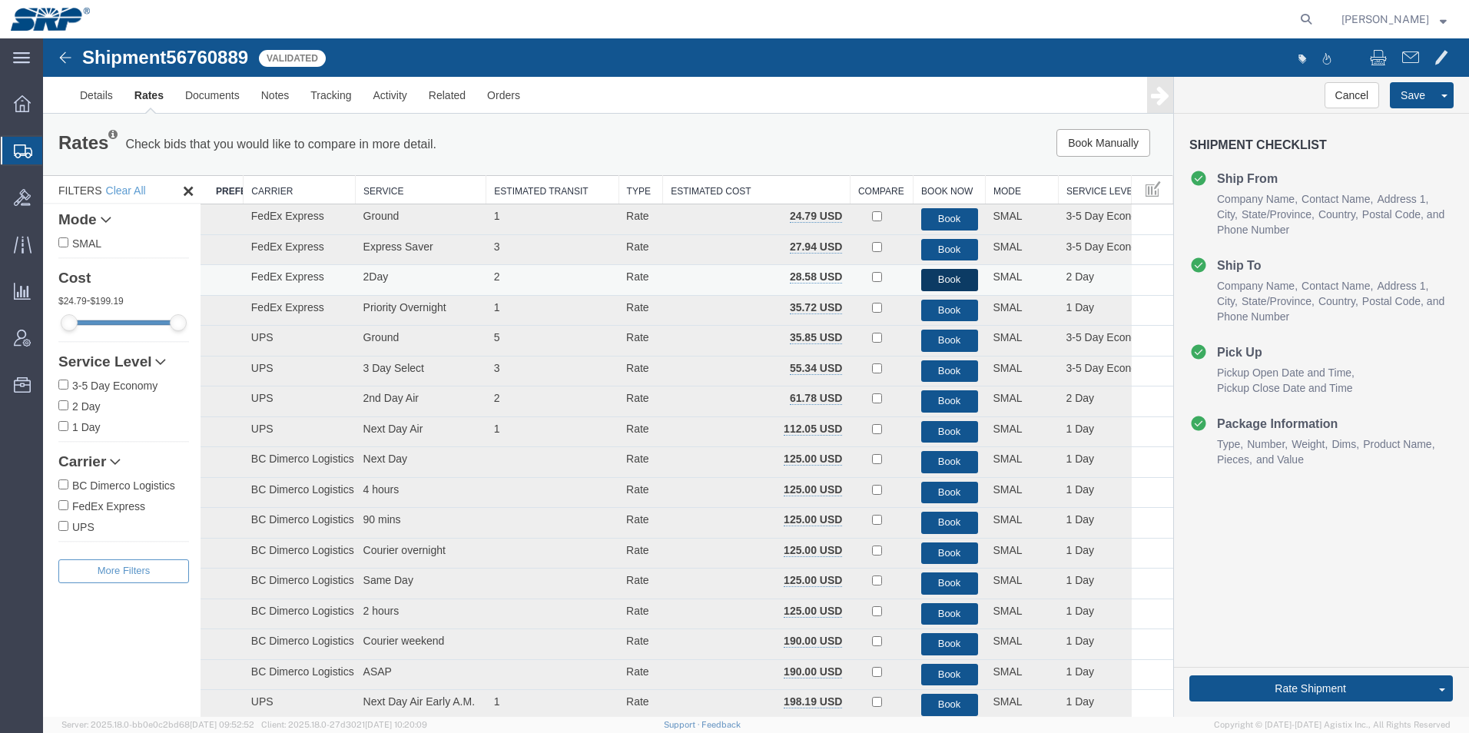
click at [935, 282] on button "Book" at bounding box center [949, 280] width 57 height 22
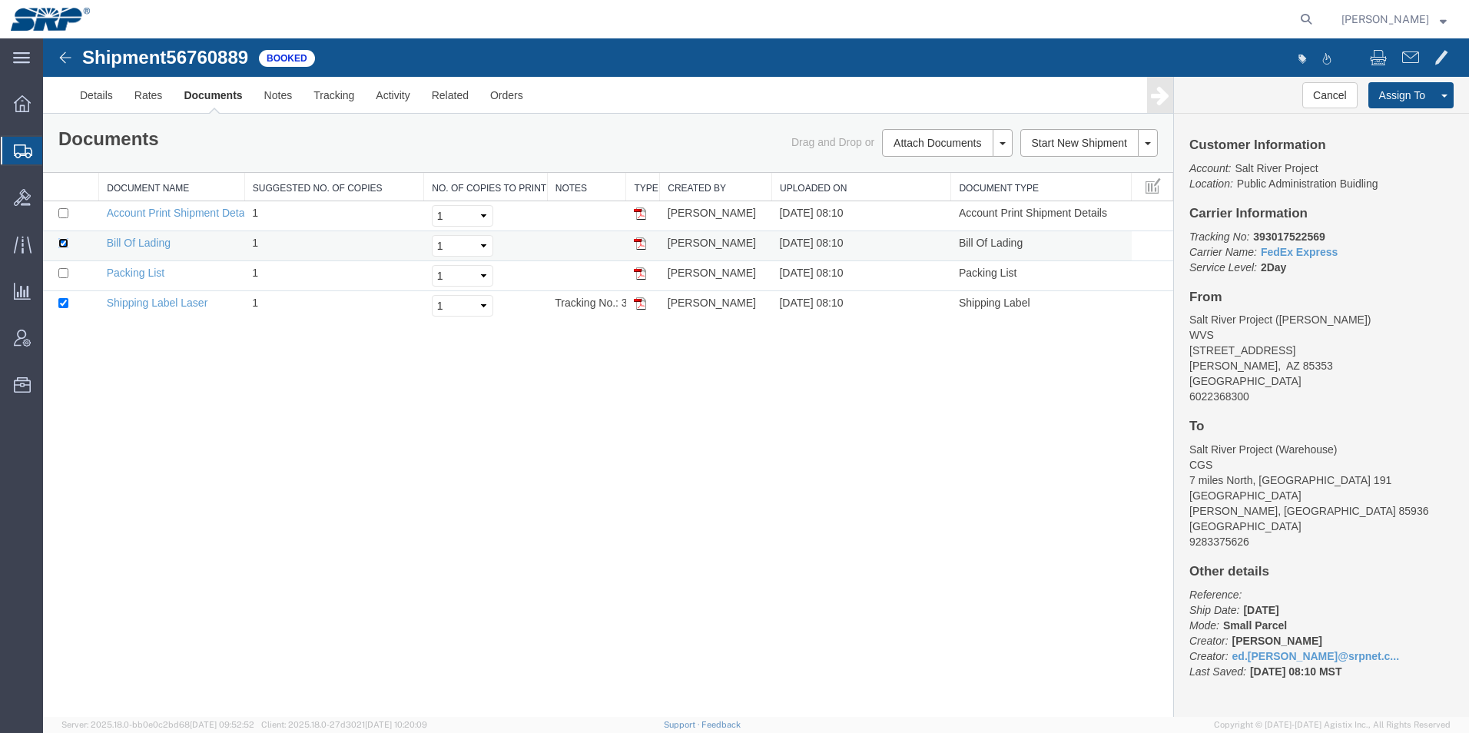
click at [61, 244] on input "checkbox" at bounding box center [63, 243] width 10 height 10
checkbox input "false"
click at [894, 197] on link "Email Documents" at bounding box center [945, 192] width 134 height 23
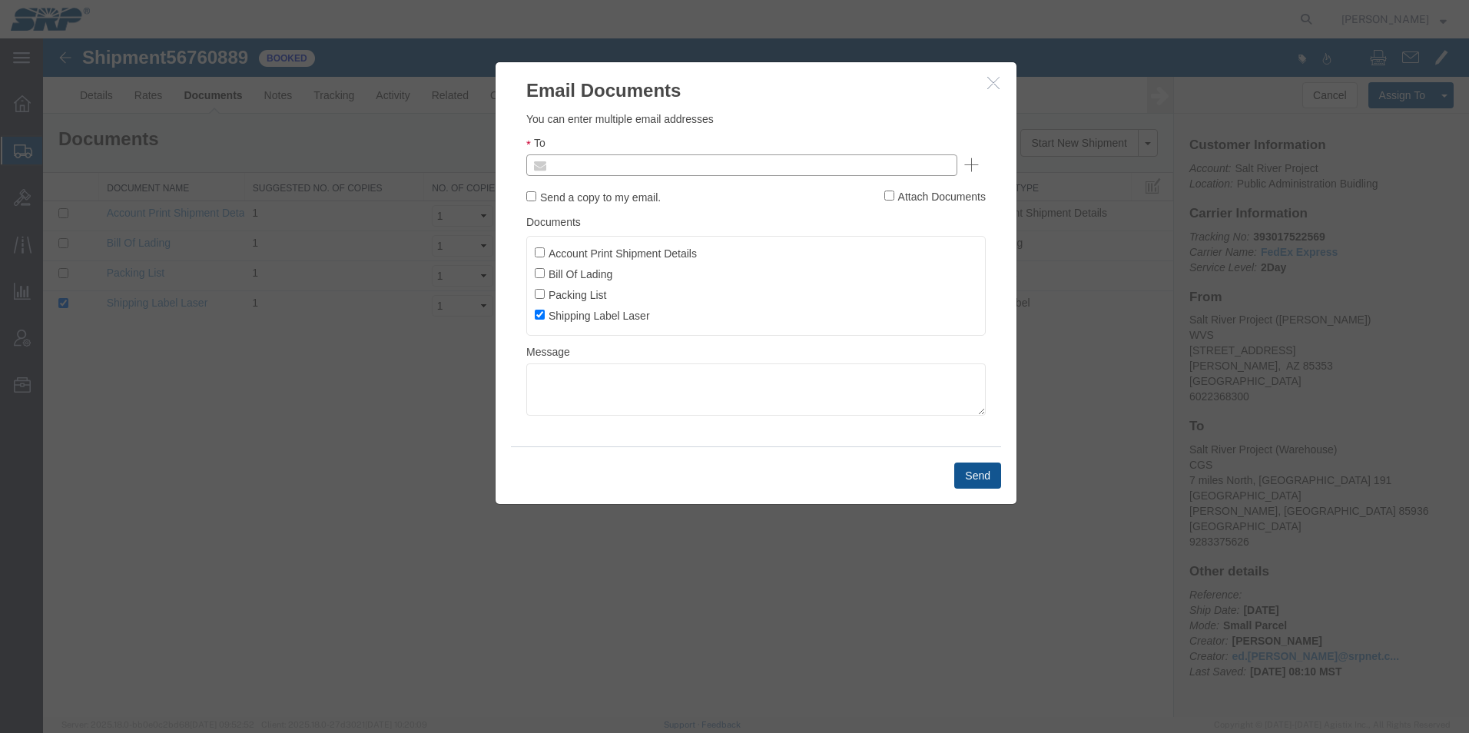
click at [629, 167] on input "text" at bounding box center [638, 165] width 180 height 20
type input "ed.simm"
click at [977, 480] on button "Send" at bounding box center [977, 475] width 47 height 26
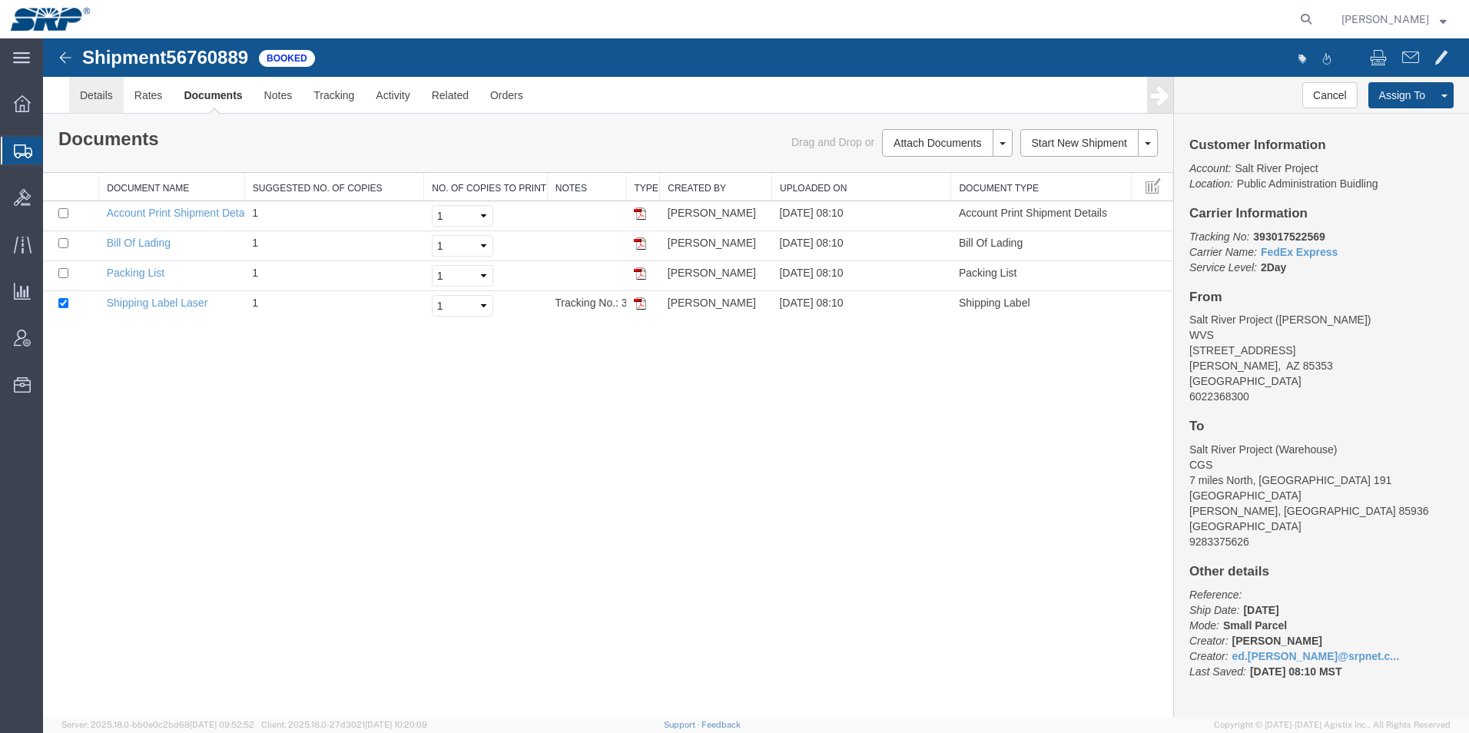
click at [90, 94] on link "Details" at bounding box center [96, 95] width 55 height 37
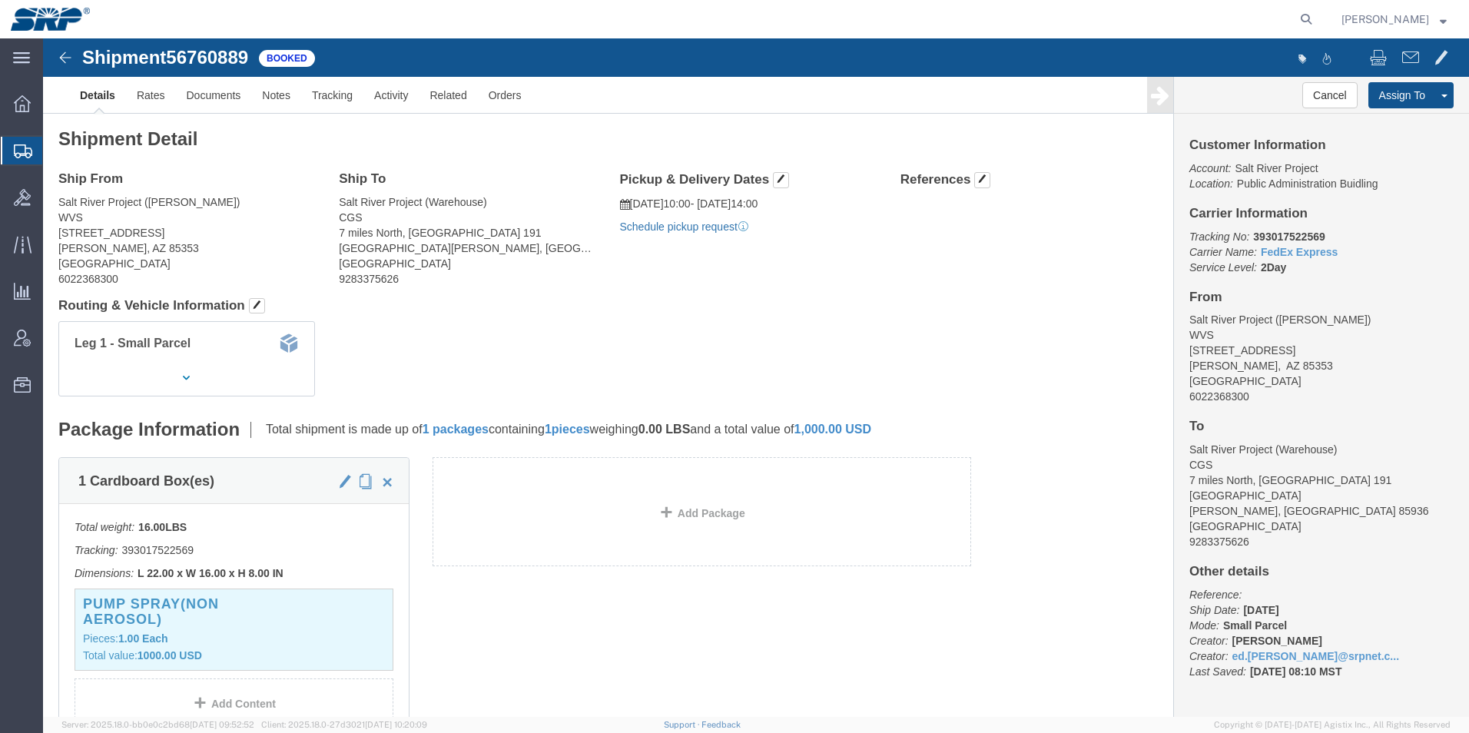
click link "Schedule pickup request"
click at [15, 152] on icon at bounding box center [23, 151] width 18 height 14
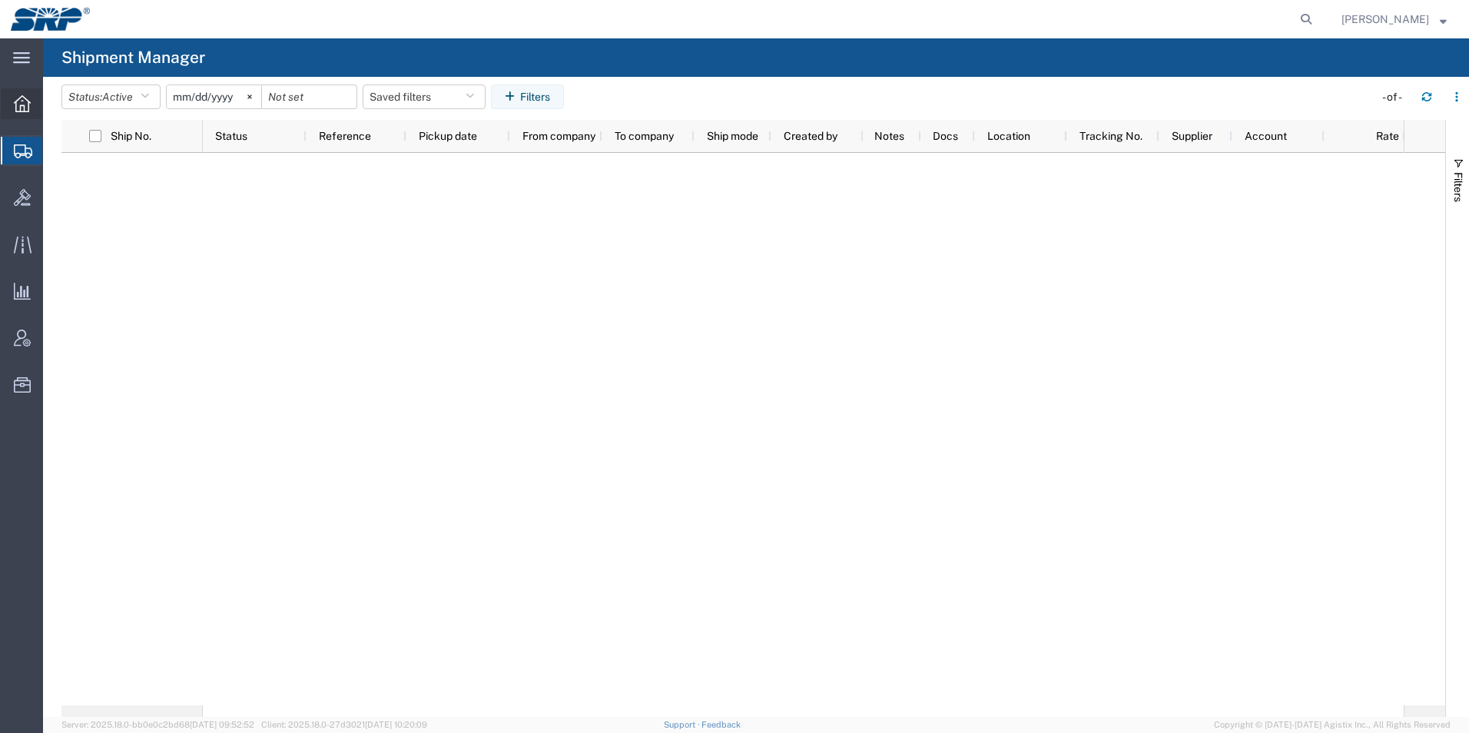
click at [13, 101] on div at bounding box center [22, 103] width 43 height 31
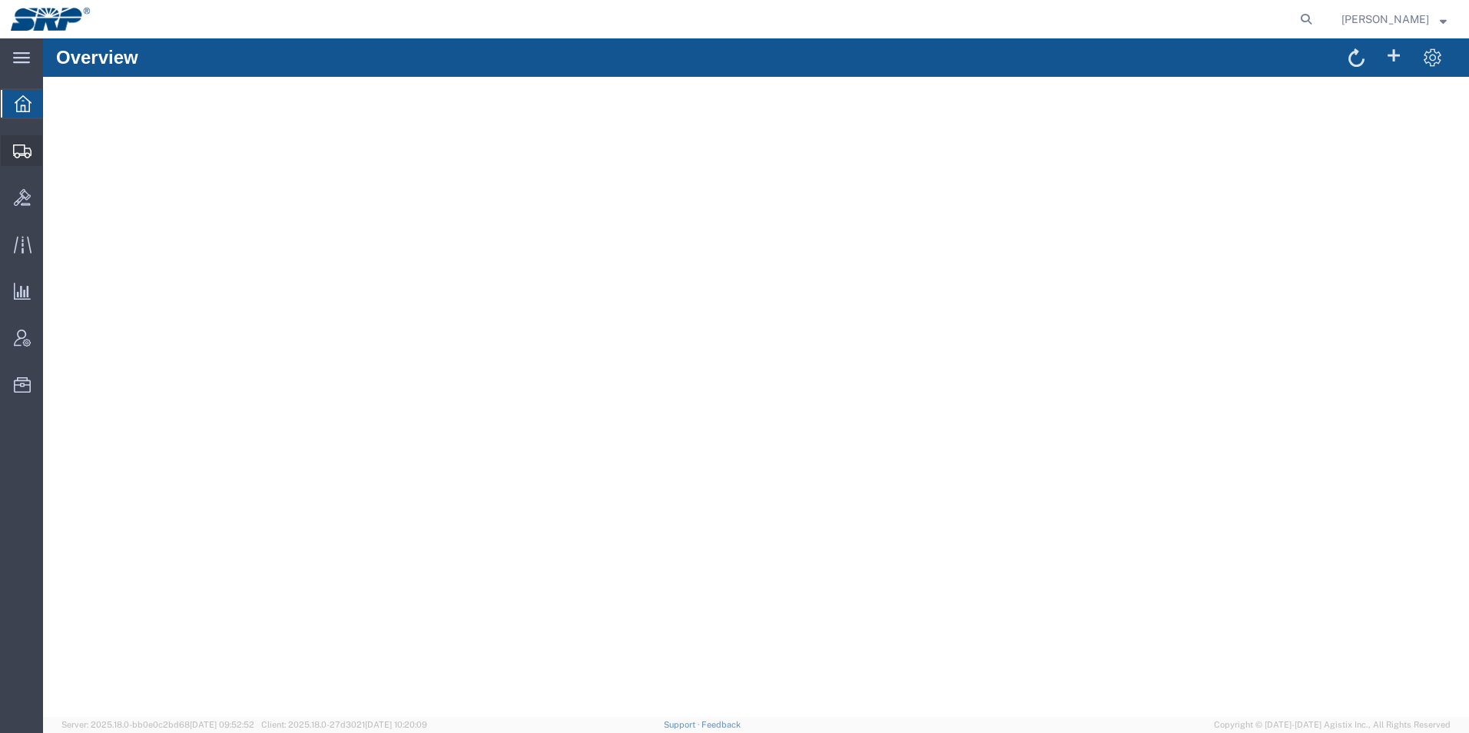
click at [18, 153] on icon at bounding box center [22, 151] width 18 height 14
